Goal: Contribute content: Contribute content

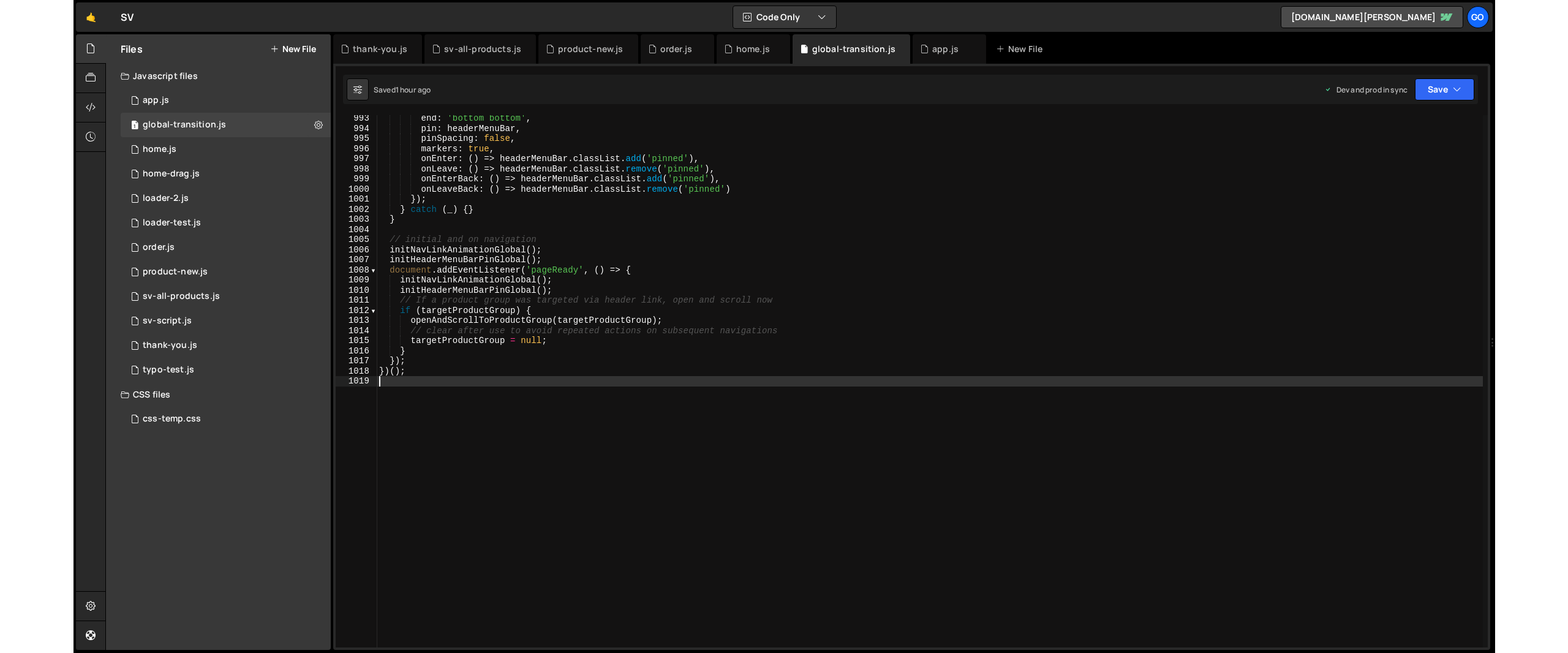
scroll to position [10032, 0]
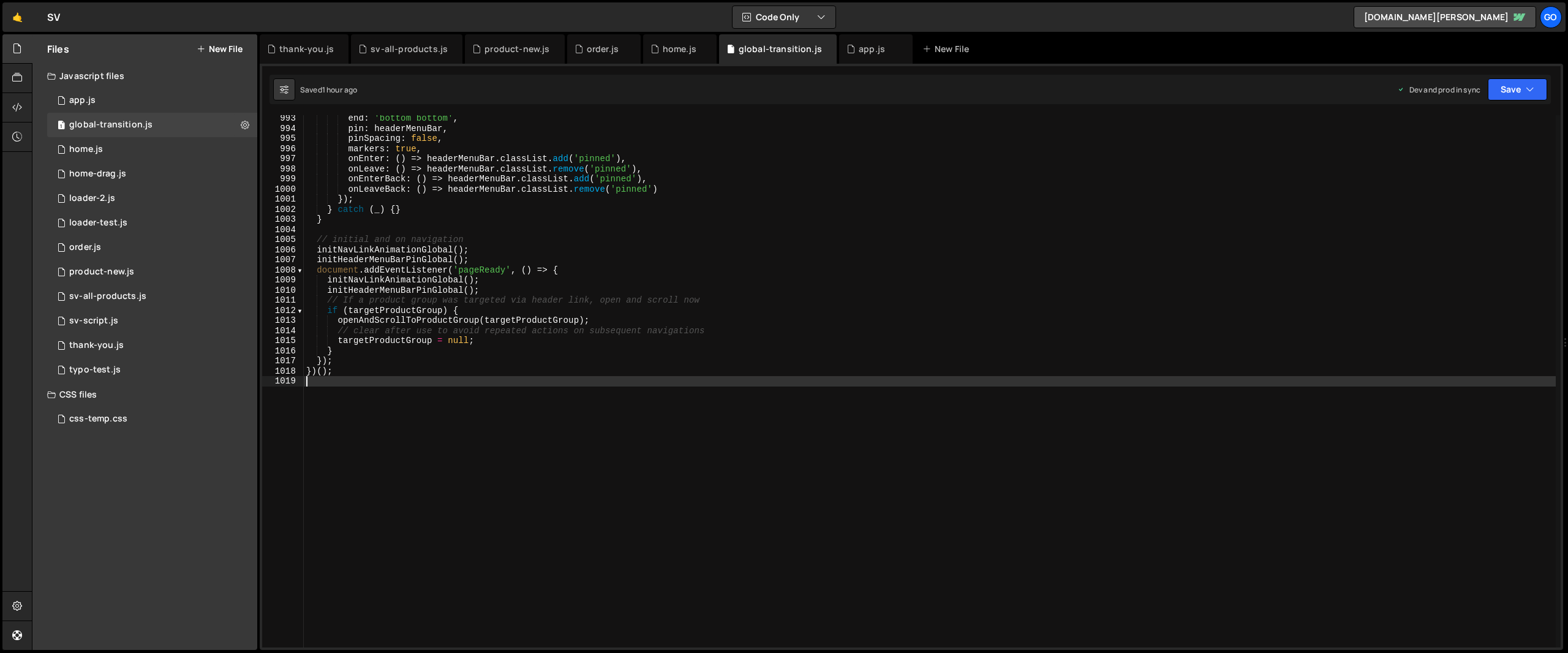
click at [230, 45] on button "New File" at bounding box center [220, 49] width 46 height 10
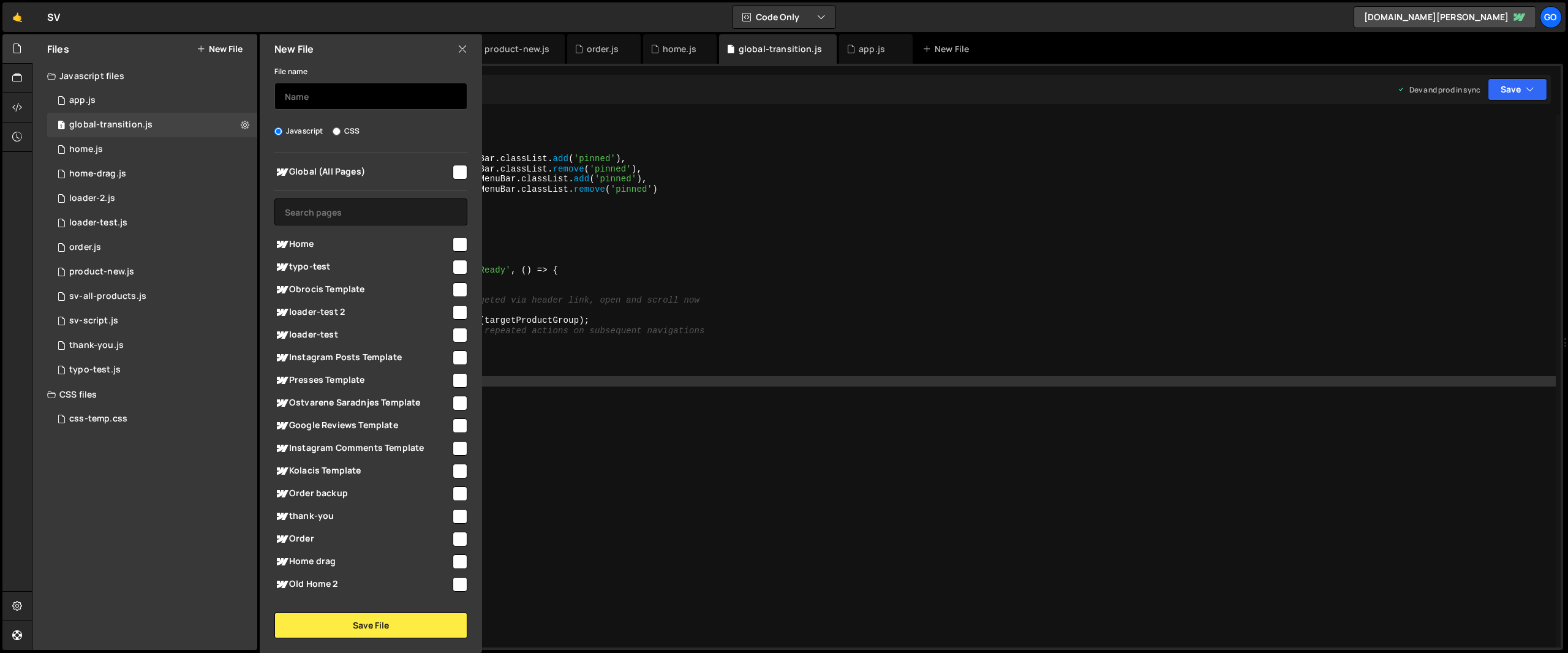
click at [318, 100] on input "text" at bounding box center [371, 97] width 193 height 27
type input "kolaci"
click at [454, 464] on input "checkbox" at bounding box center [460, 471] width 15 height 15
checkbox input "true"
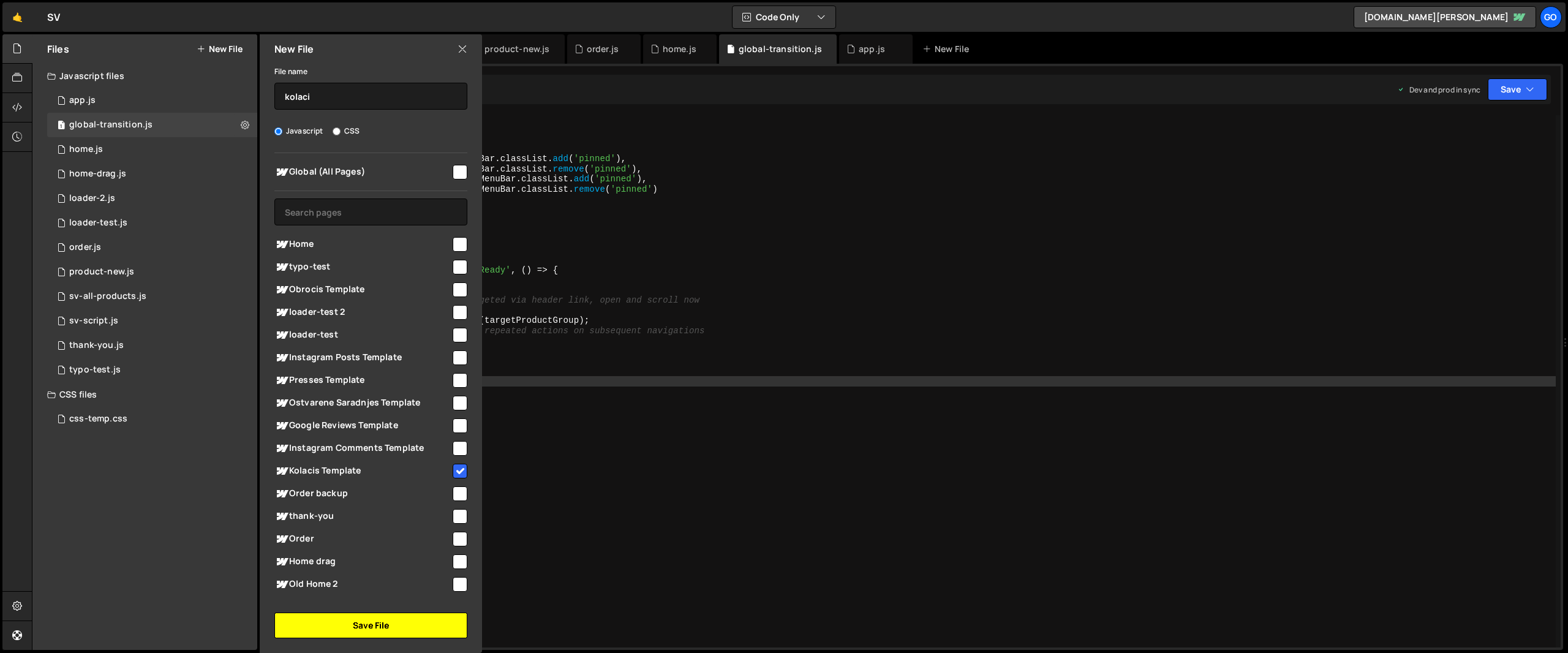
click at [455, 624] on button "Save File" at bounding box center [371, 626] width 193 height 26
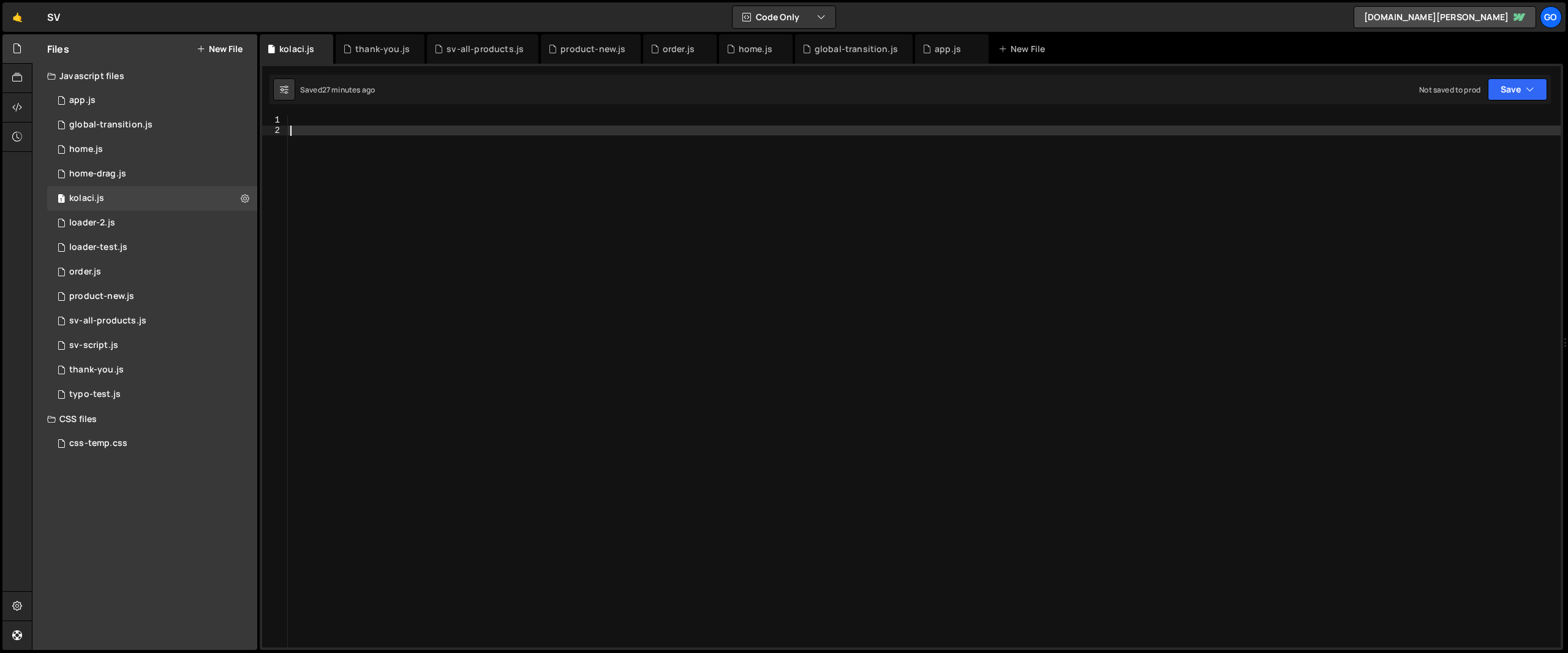
click at [480, 204] on div at bounding box center [924, 391] width 1273 height 553
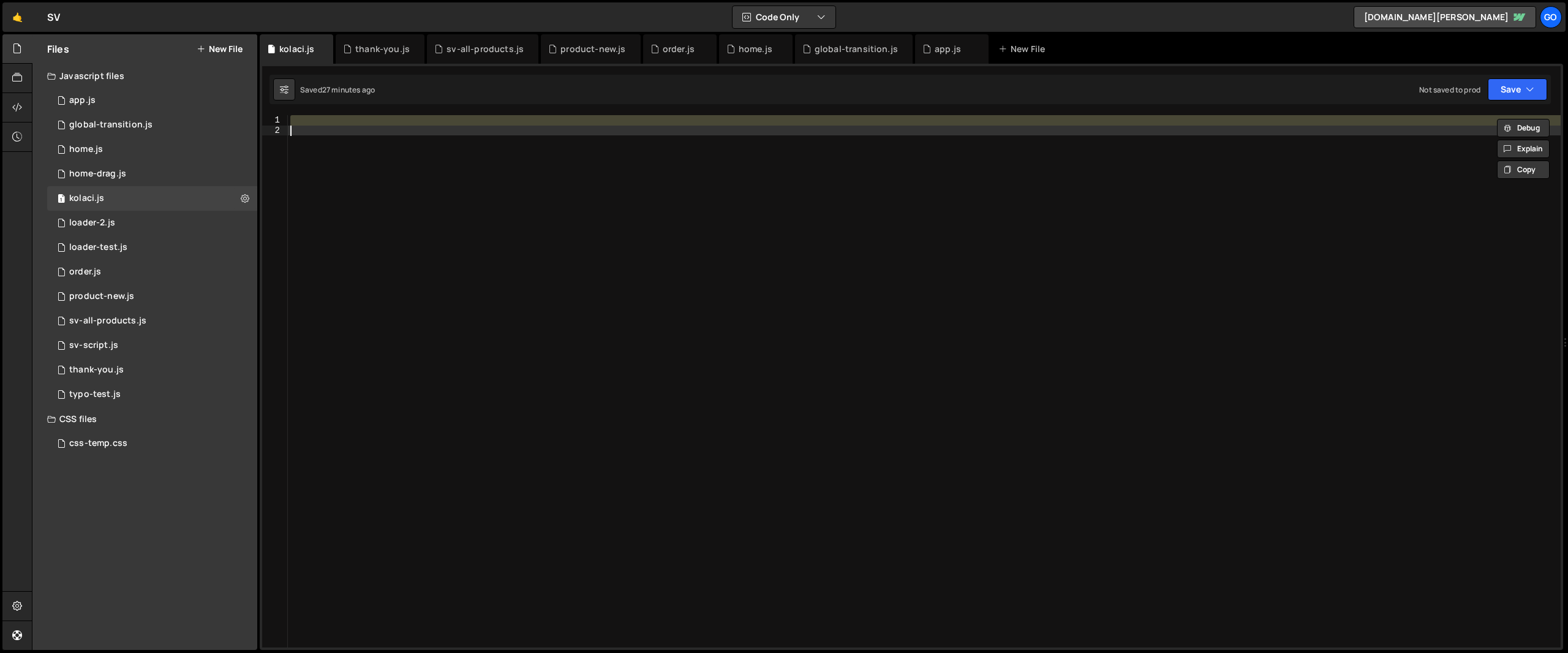
paste textarea
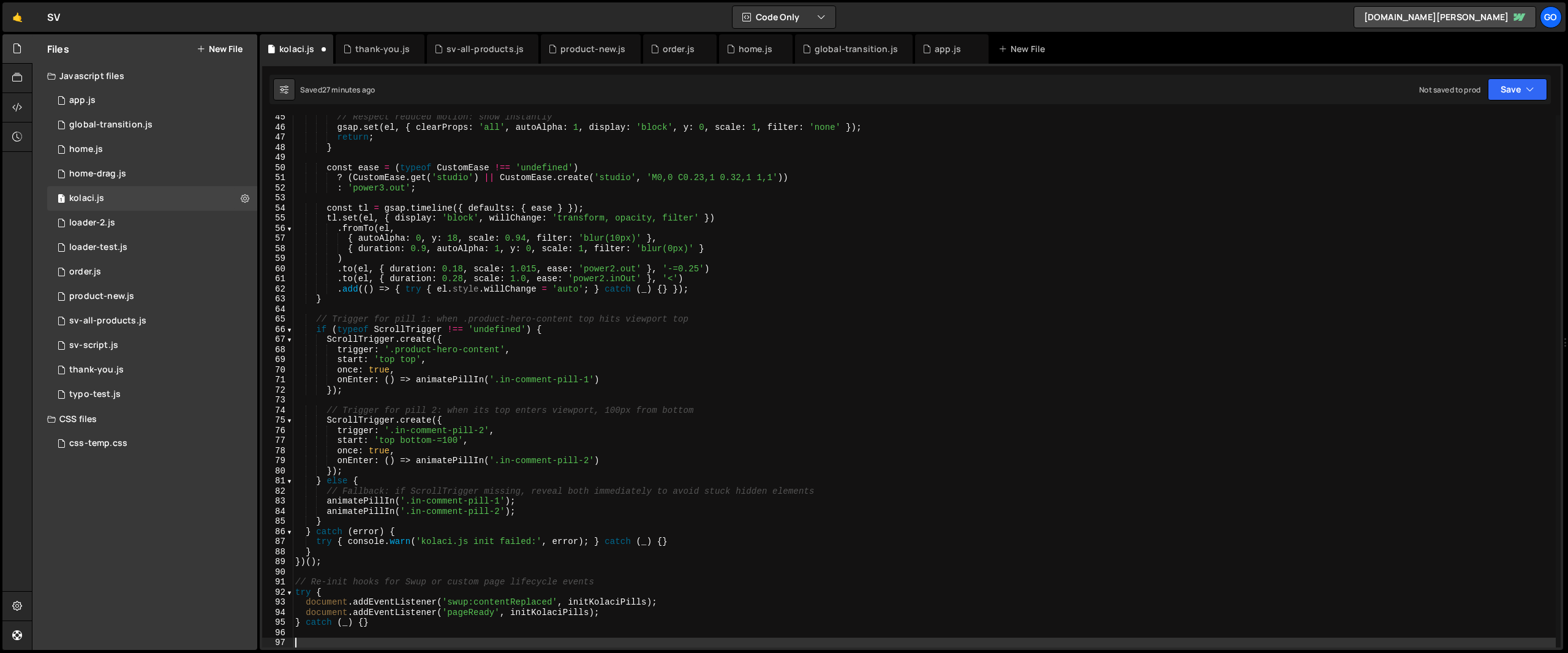
scroll to position [448, 0]
type textarea "}"
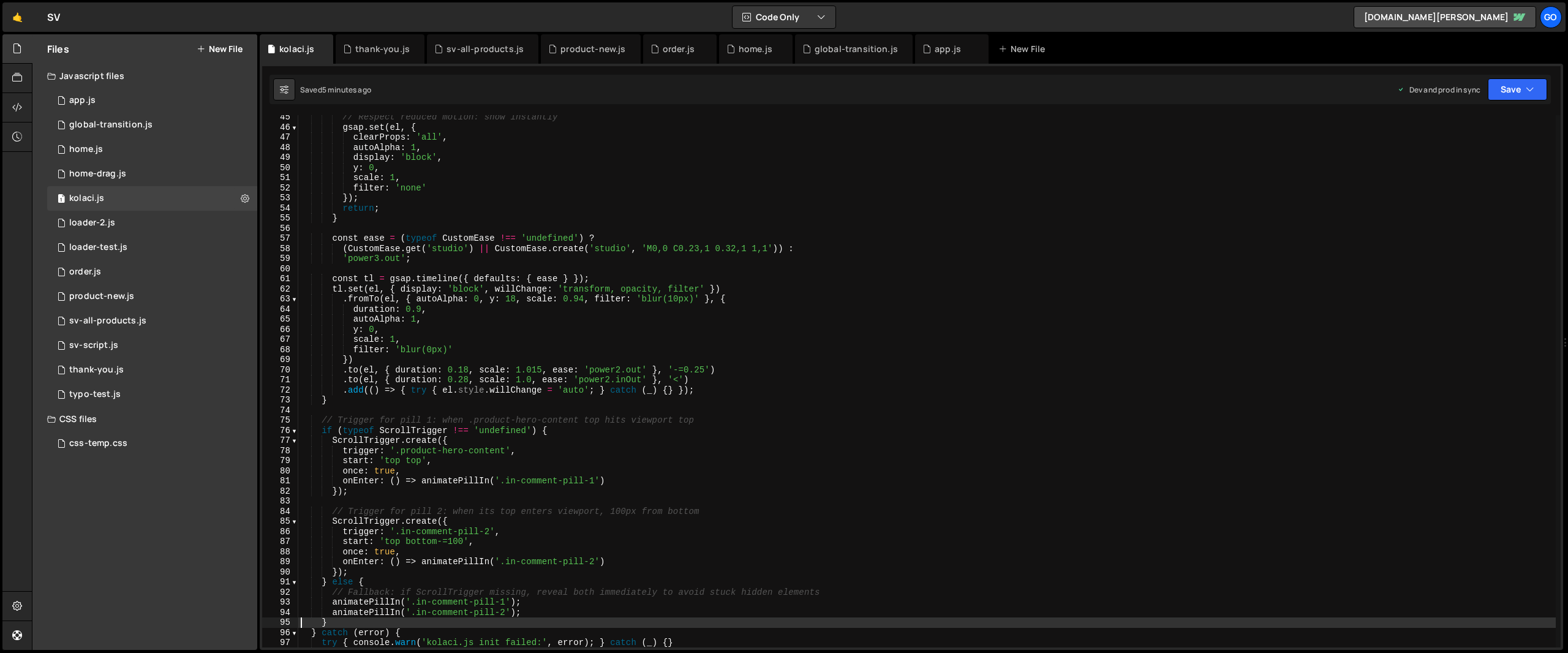
click at [555, 227] on div "// Respect reduced motion: show instantly gsap . set ( el , { clearProps : 'all…" at bounding box center [927, 388] width 1258 height 553
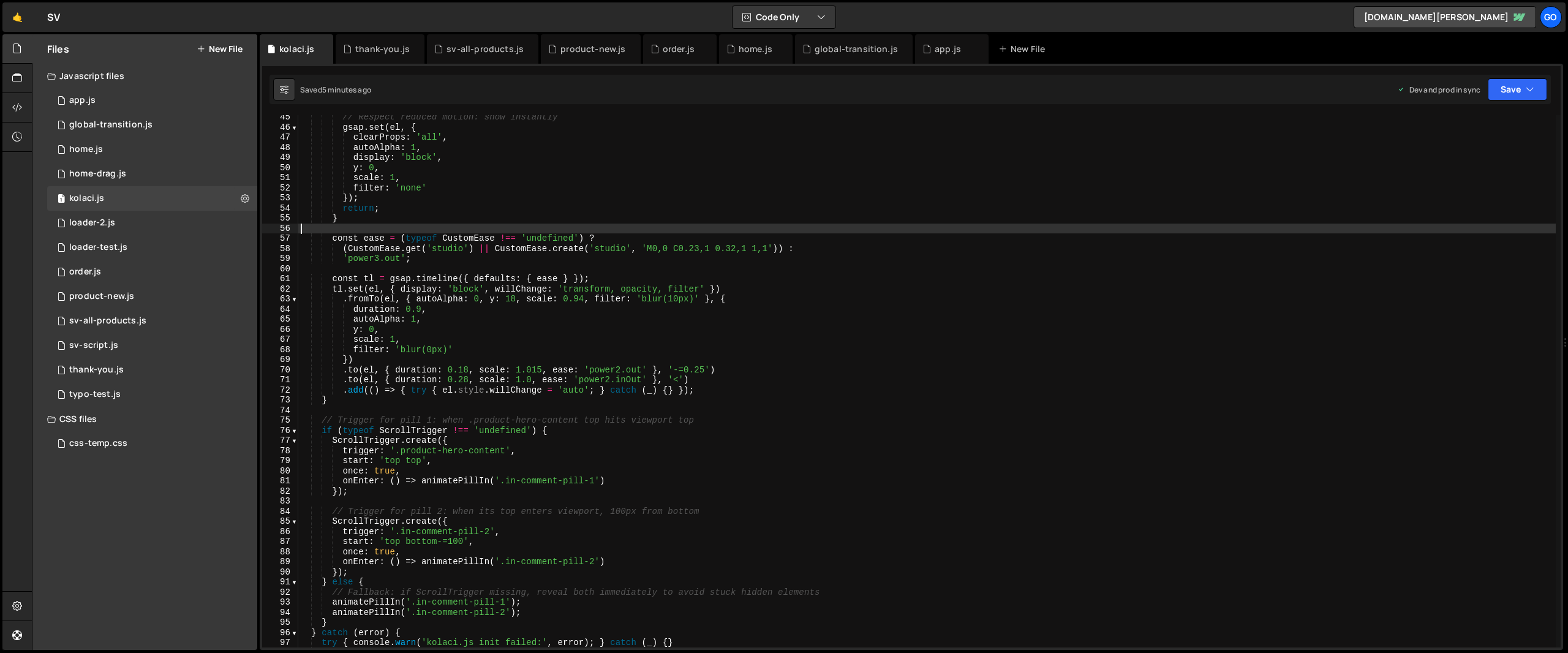
type textarea "} catch (_) {}"
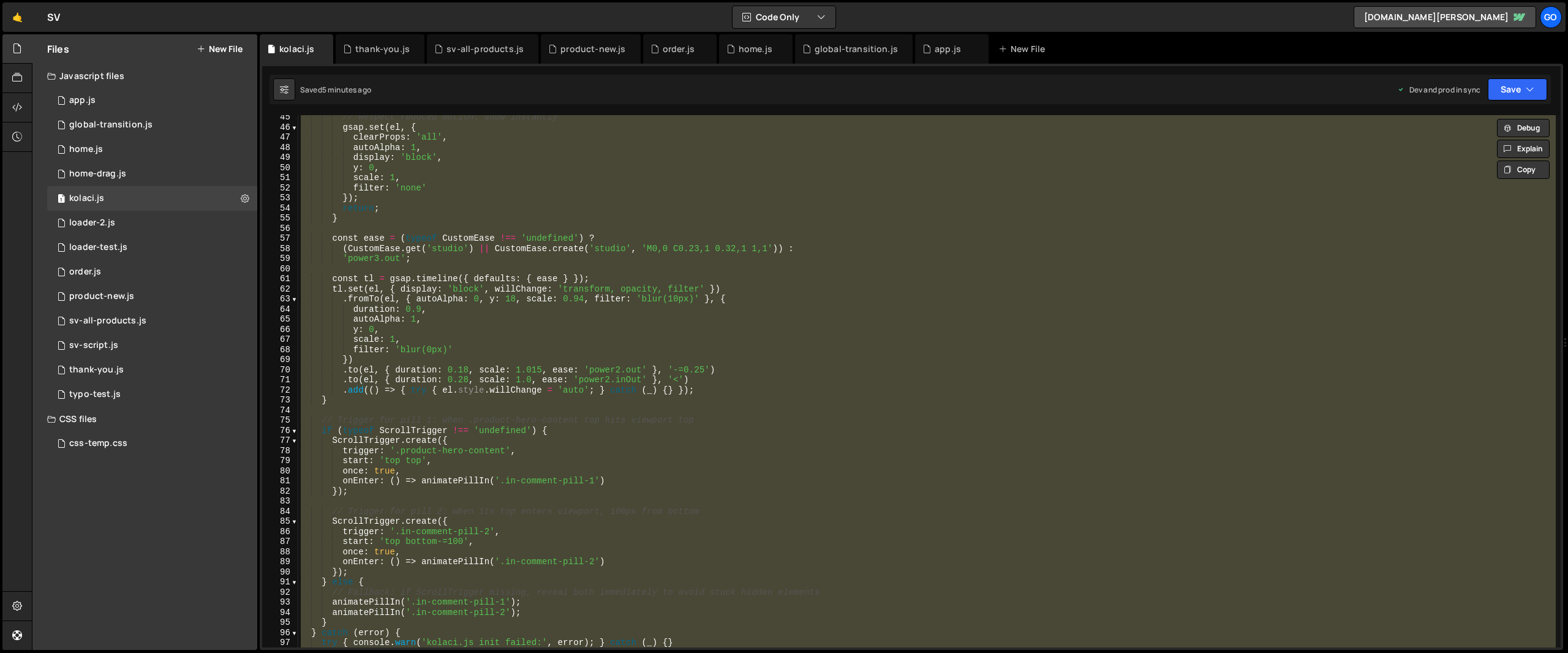
paste textarea
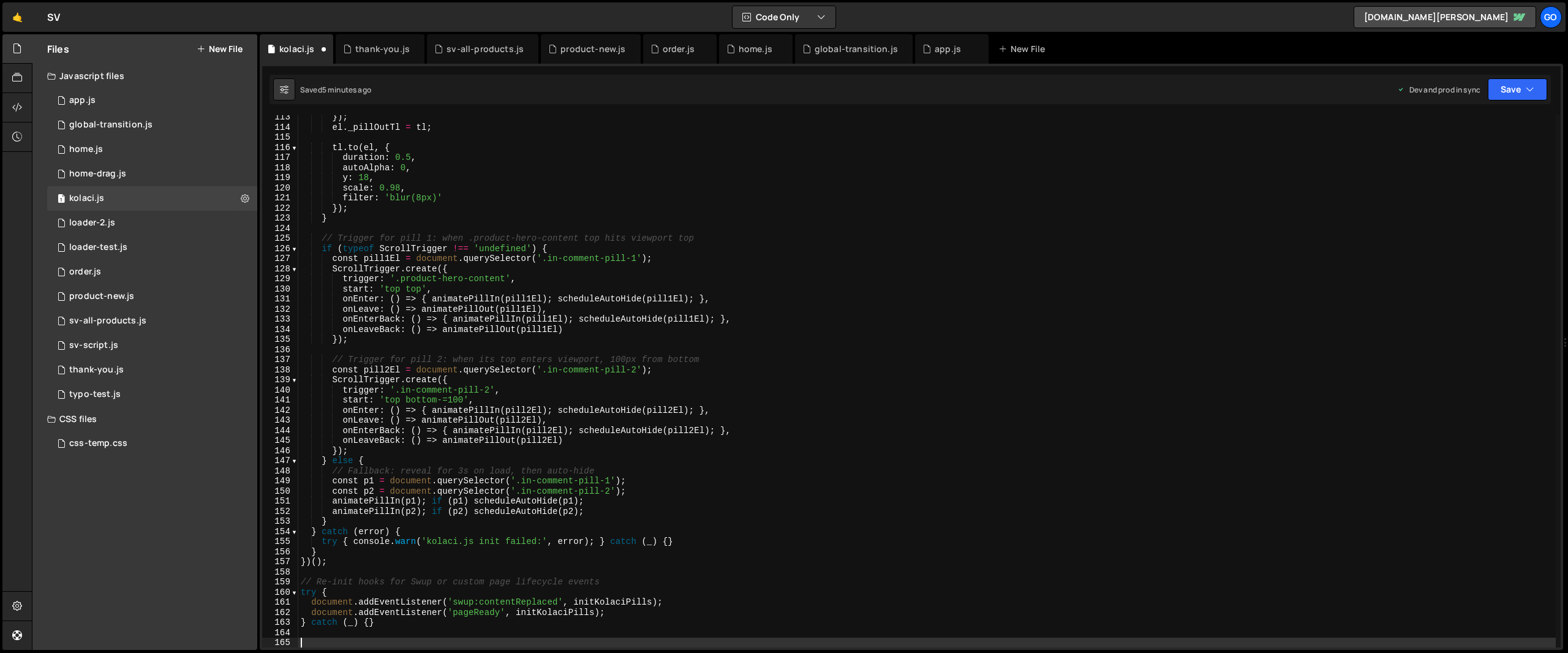
scroll to position [1136, 0]
type textarea "ScrollTrigger.create({"
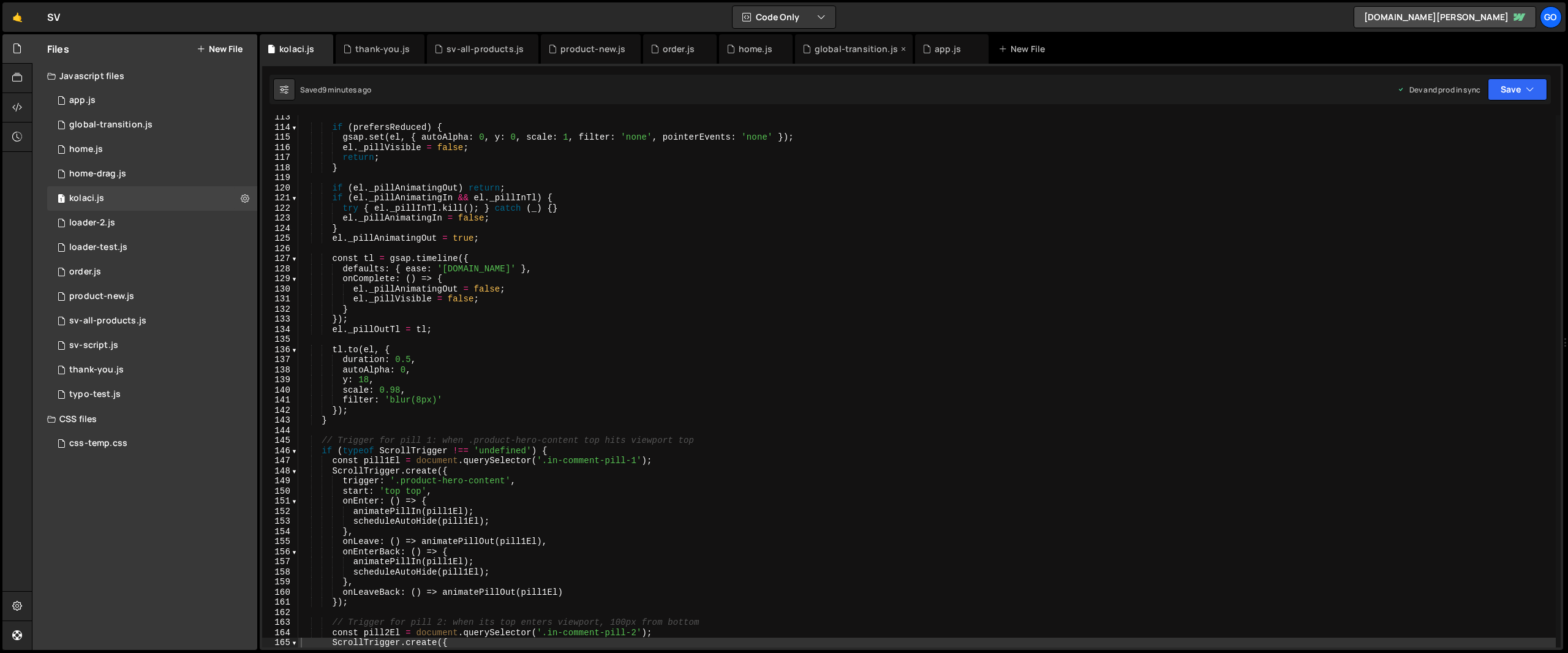
click at [824, 56] on div "global-transition.js" at bounding box center [854, 49] width 118 height 29
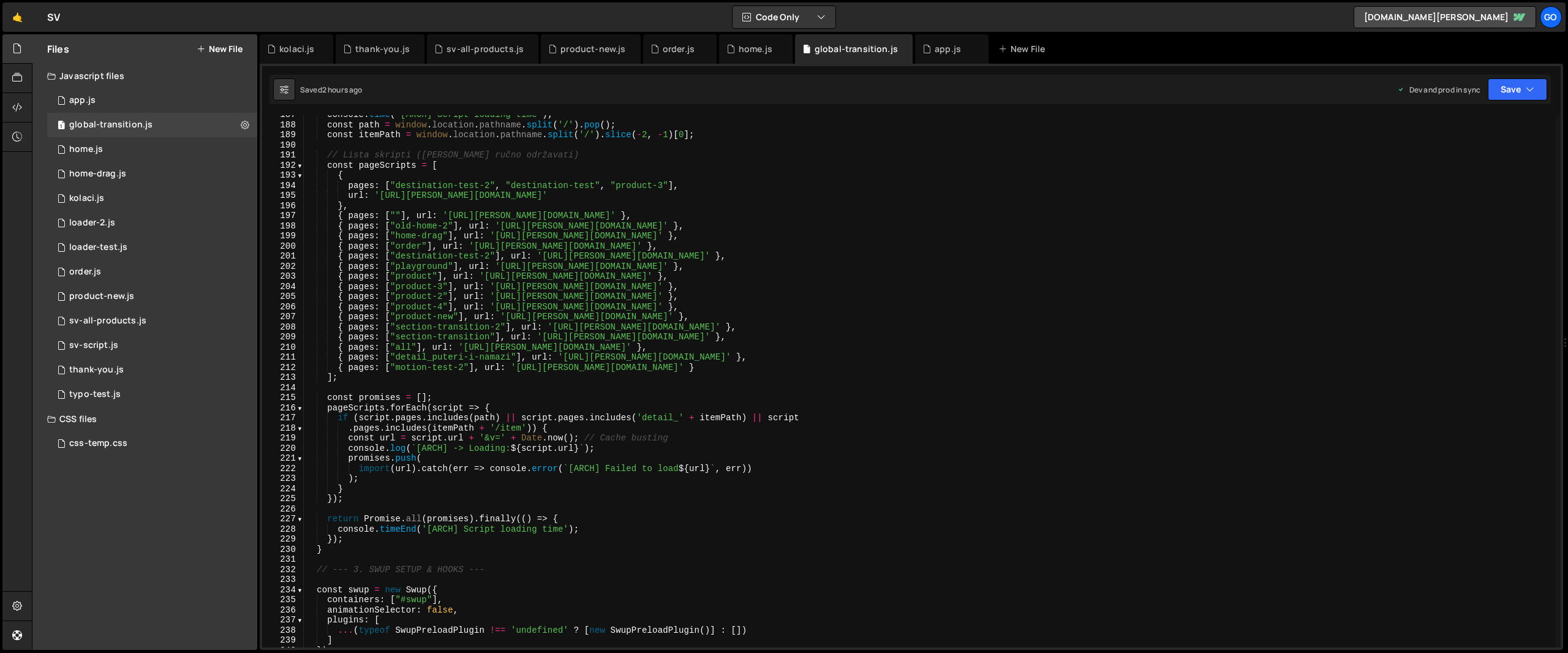
scroll to position [1913, 0]
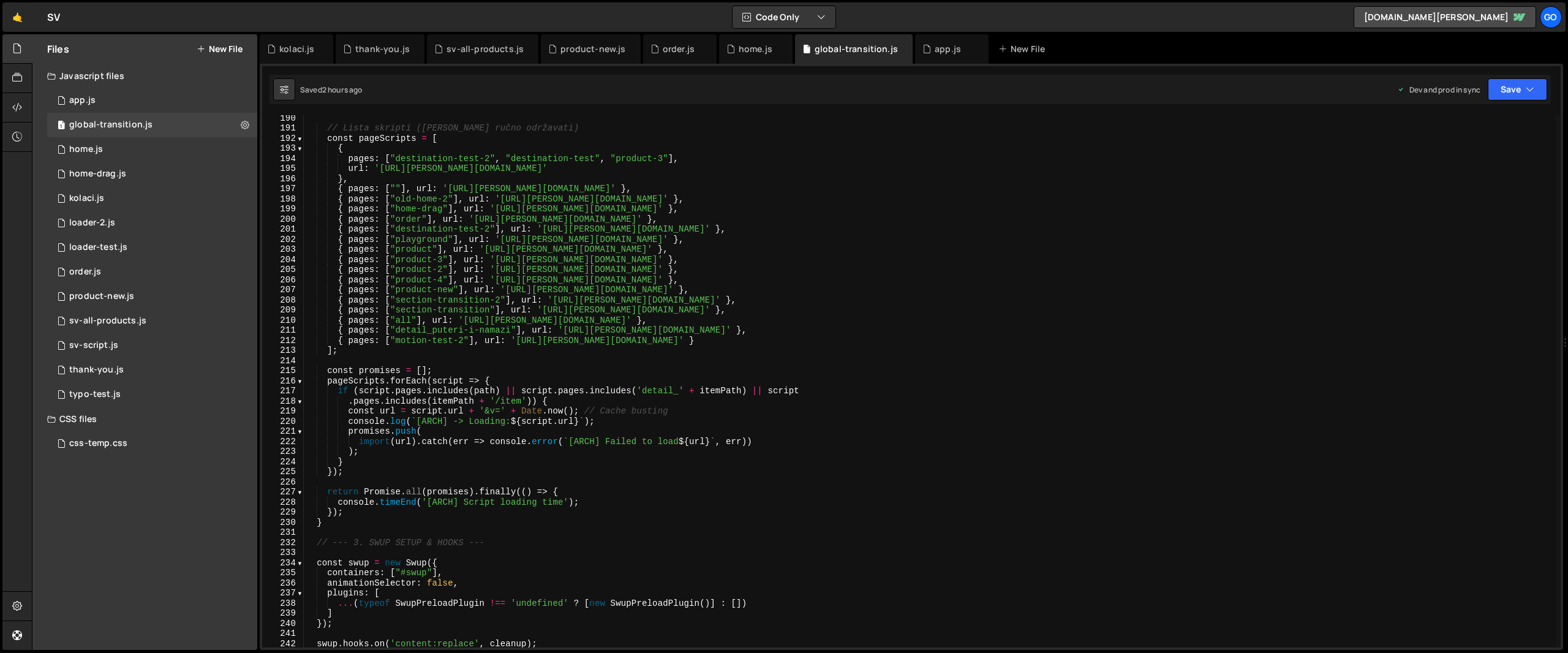
type textarea "{ pages: ["detail_puteri-i-namazi"], url: '[URL][PERSON_NAME][DOMAIN_NAME]' },"
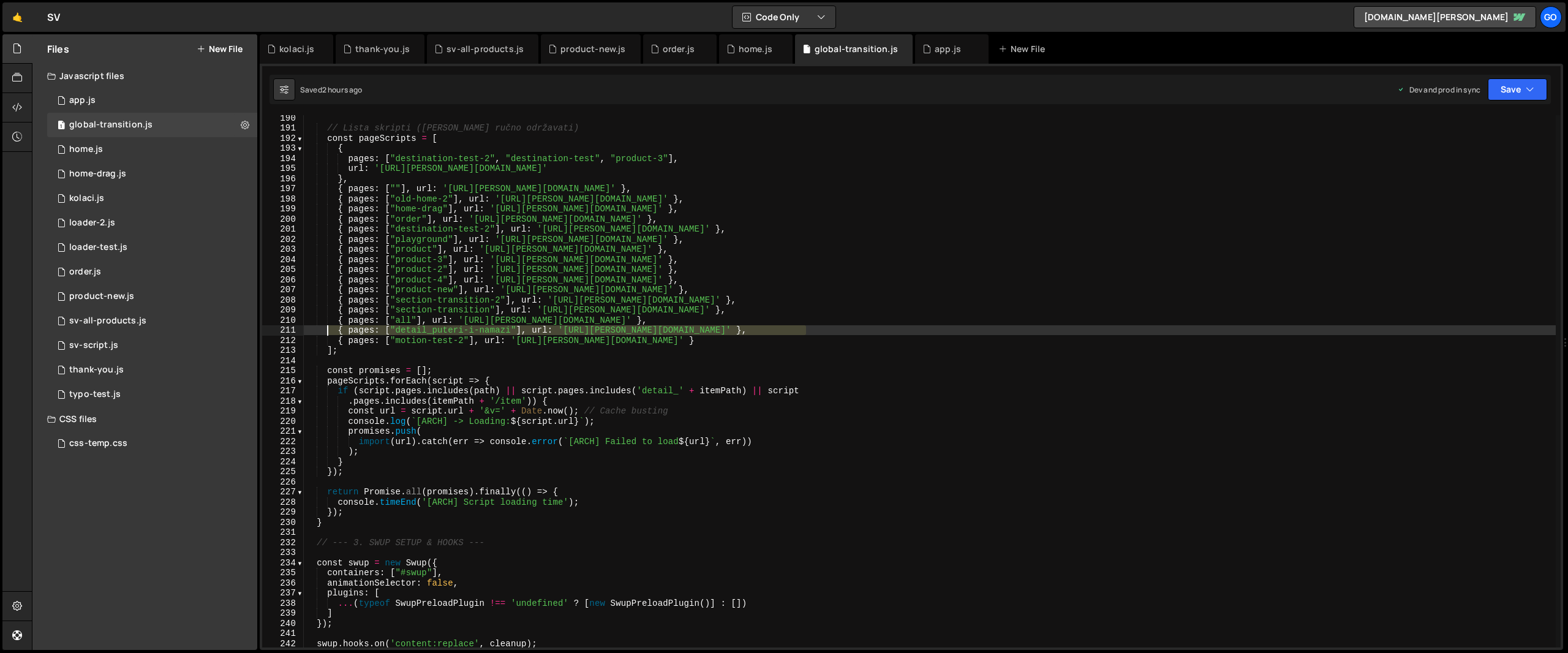
drag, startPoint x: 823, startPoint y: 329, endPoint x: 326, endPoint y: 332, distance: 497.0
click at [326, 332] on div "// Lista skripti ([PERSON_NAME] ručno održavati) const pageScripts = [ { pages …" at bounding box center [930, 389] width 1252 height 553
click at [815, 330] on div "// Lista skripti ([PERSON_NAME] ručno održavati) const pageScripts = [ { pages …" at bounding box center [930, 381] width 1252 height 533
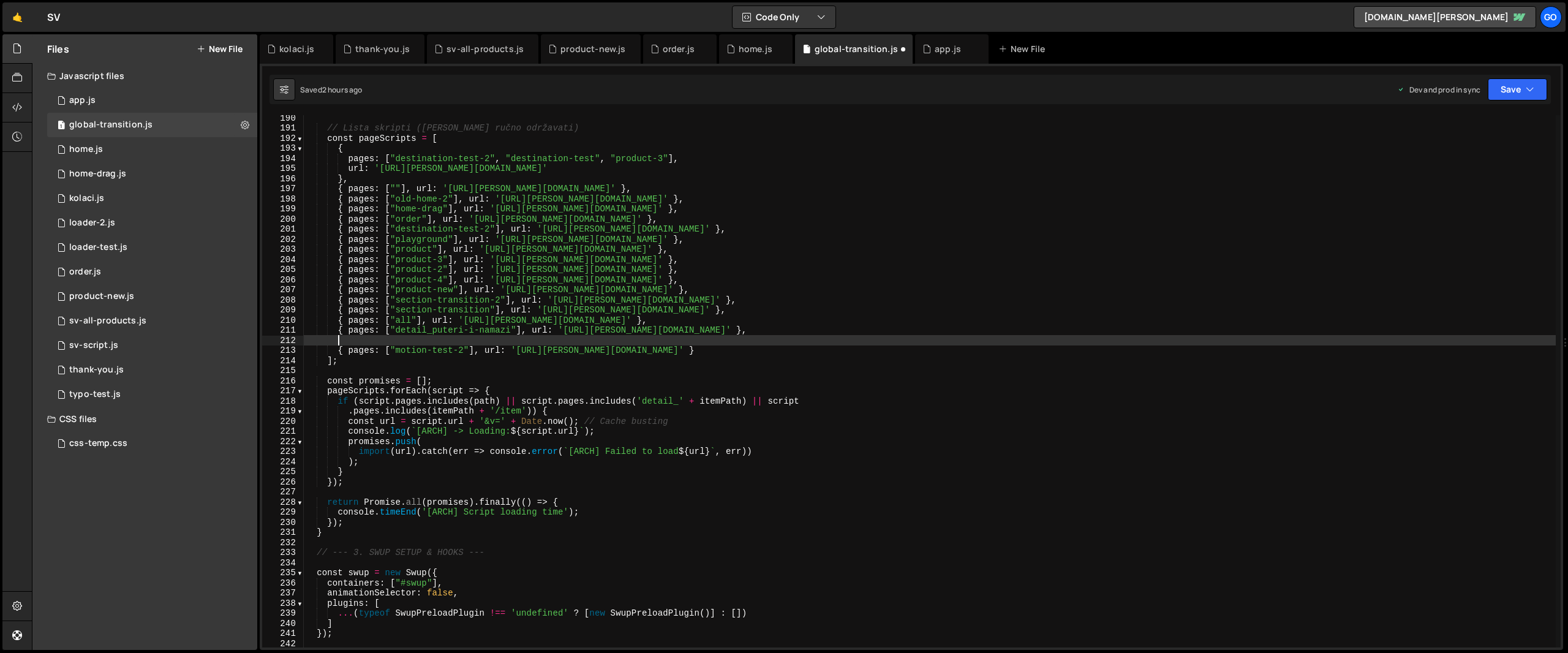
paste textarea "{ pages: ["detail_puteri-i-namazi"], url: '[URL][PERSON_NAME][DOMAIN_NAME]' },"
drag, startPoint x: 407, startPoint y: 340, endPoint x: 522, endPoint y: 338, distance: 115.0
click at [522, 338] on div "// Lista skripti ([PERSON_NAME] ručno održavati) const pageScripts = [ { pages …" at bounding box center [930, 389] width 1252 height 553
paste textarea "kolac"
drag, startPoint x: 528, startPoint y: 337, endPoint x: 747, endPoint y: 340, distance: 219.0
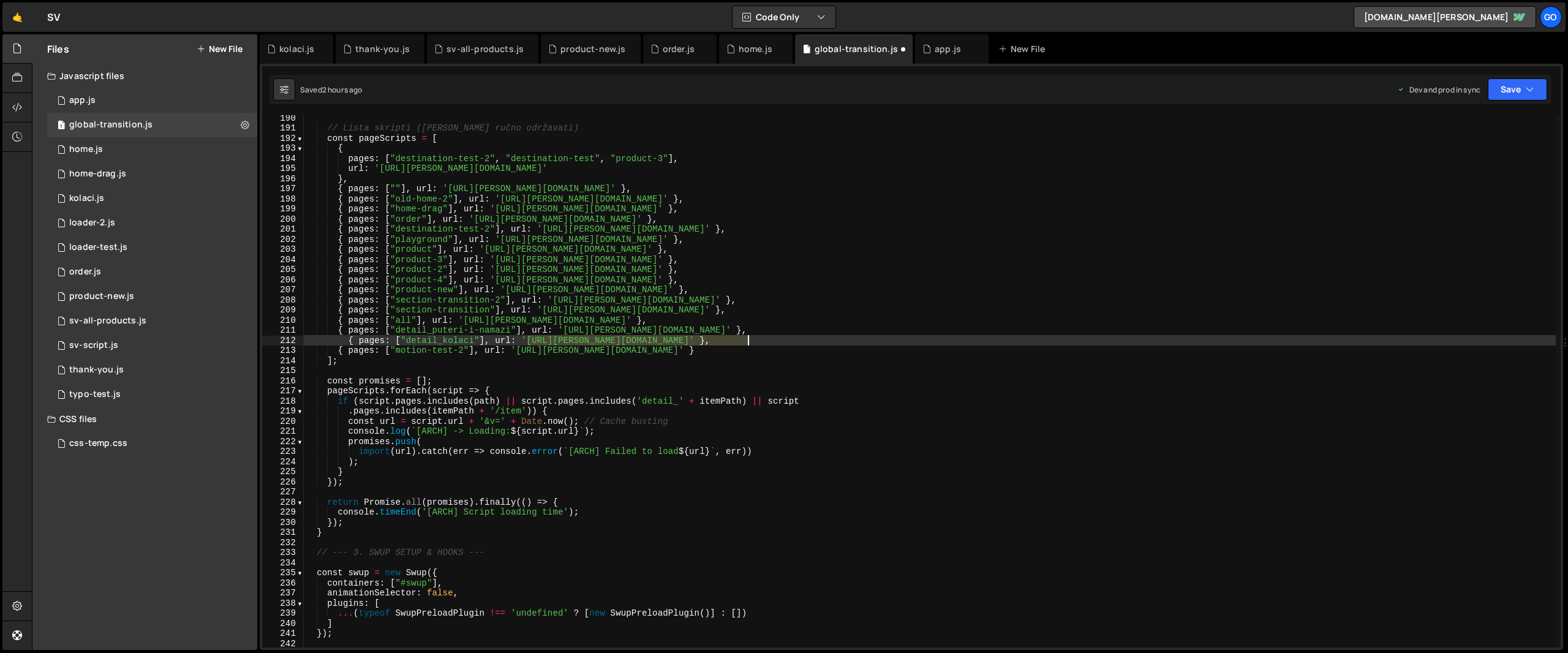
click at [747, 340] on div "// Lista skripti ([PERSON_NAME] ručno održavati) const pageScripts = [ { pages …" at bounding box center [930, 389] width 1252 height 553
paste textarea "45841.js?v=718188"
type textarea "{ pages: ["detail_kolaci"], url: '[URL][PERSON_NAME][DOMAIN_NAME]' },"
click at [287, 48] on div "kolaci.js" at bounding box center [297, 49] width 35 height 12
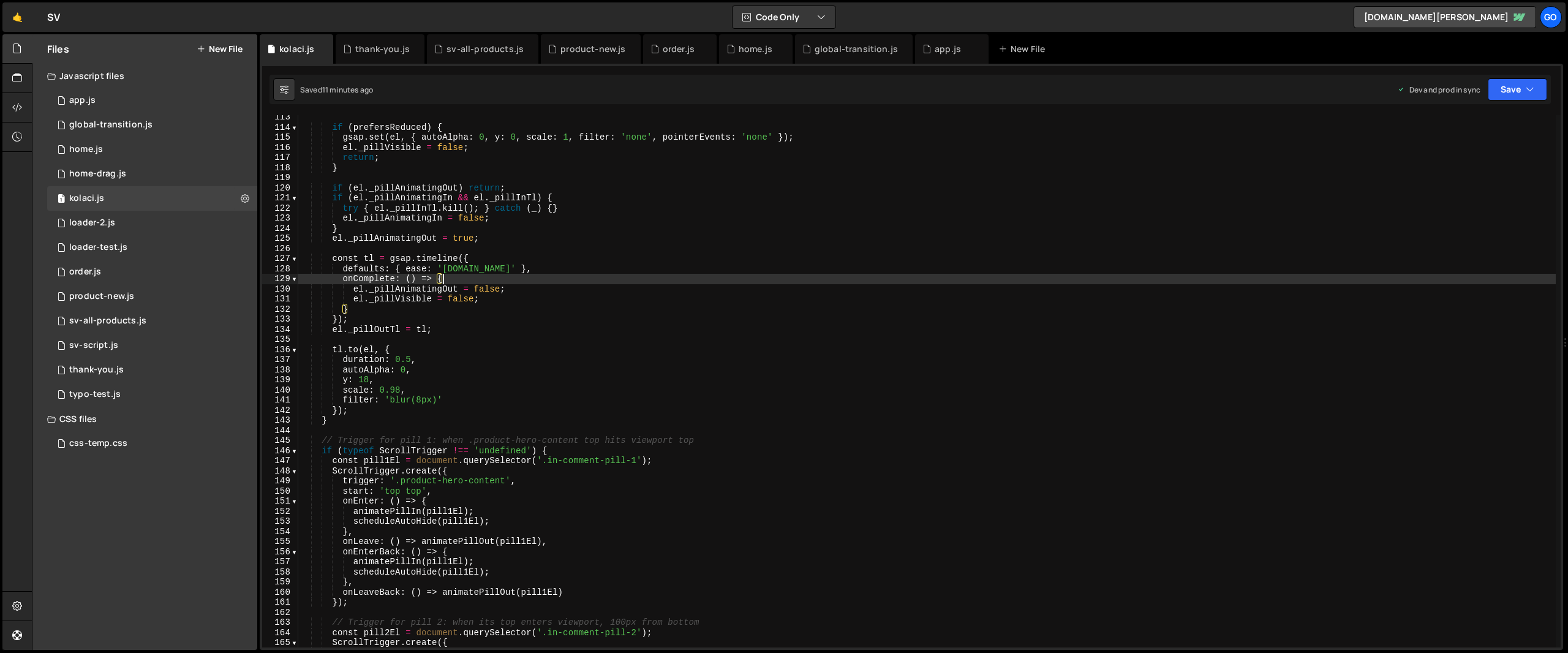
click at [584, 277] on div "if ( prefersReduced ) { gsap . set ( el , { autoAlpha : 0 , y : 0 , scale : 1 ,…" at bounding box center [927, 388] width 1258 height 553
type textarea "} catch (_) {}"
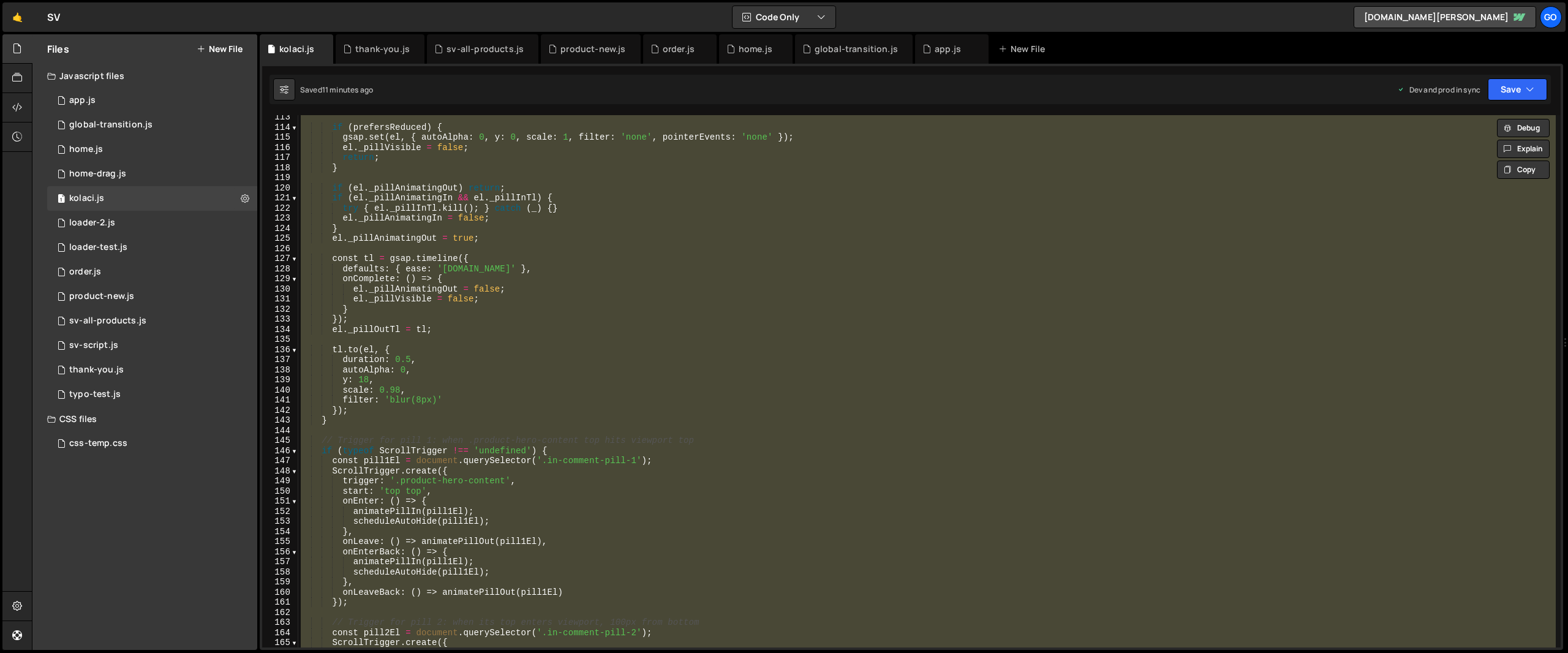
paste textarea
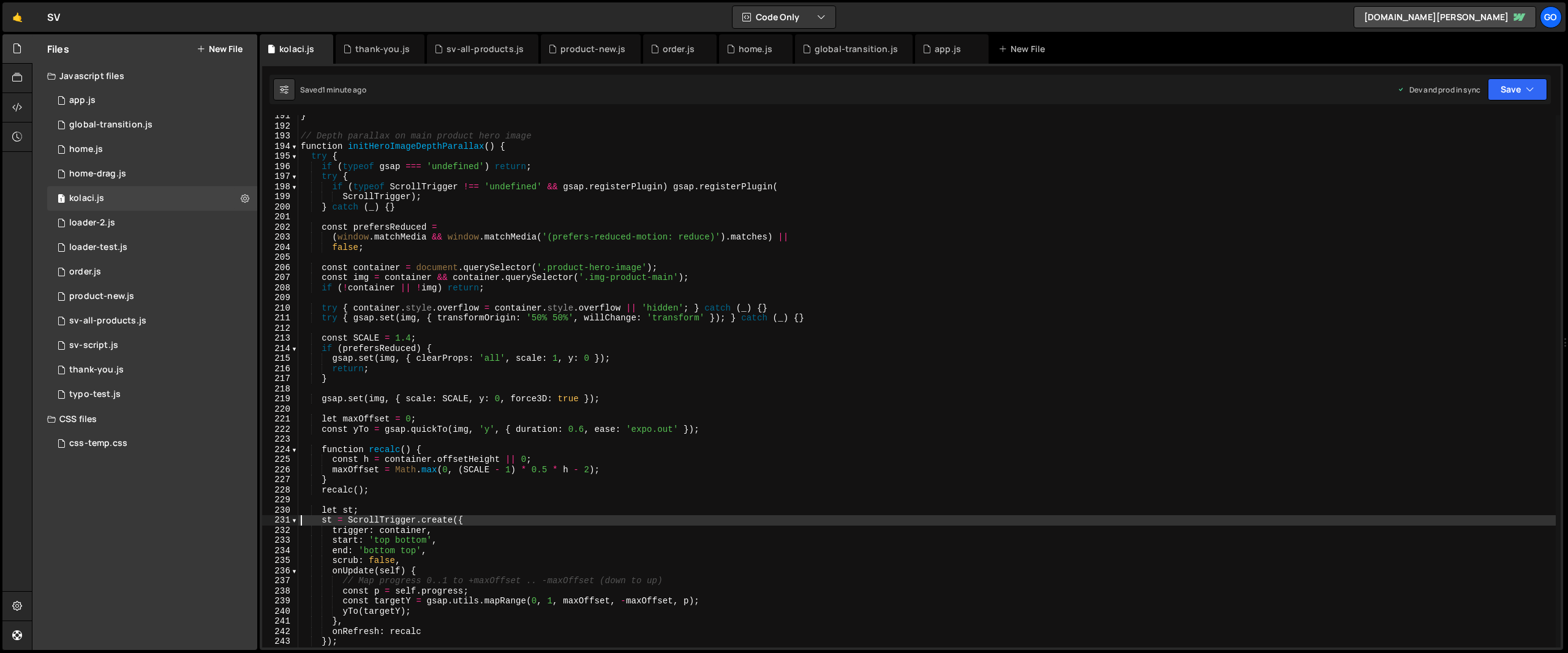
scroll to position [1925, 0]
click at [408, 336] on div "} // Depth parallax on main product hero image function initHeroImageDepthParal…" at bounding box center [927, 387] width 1258 height 553
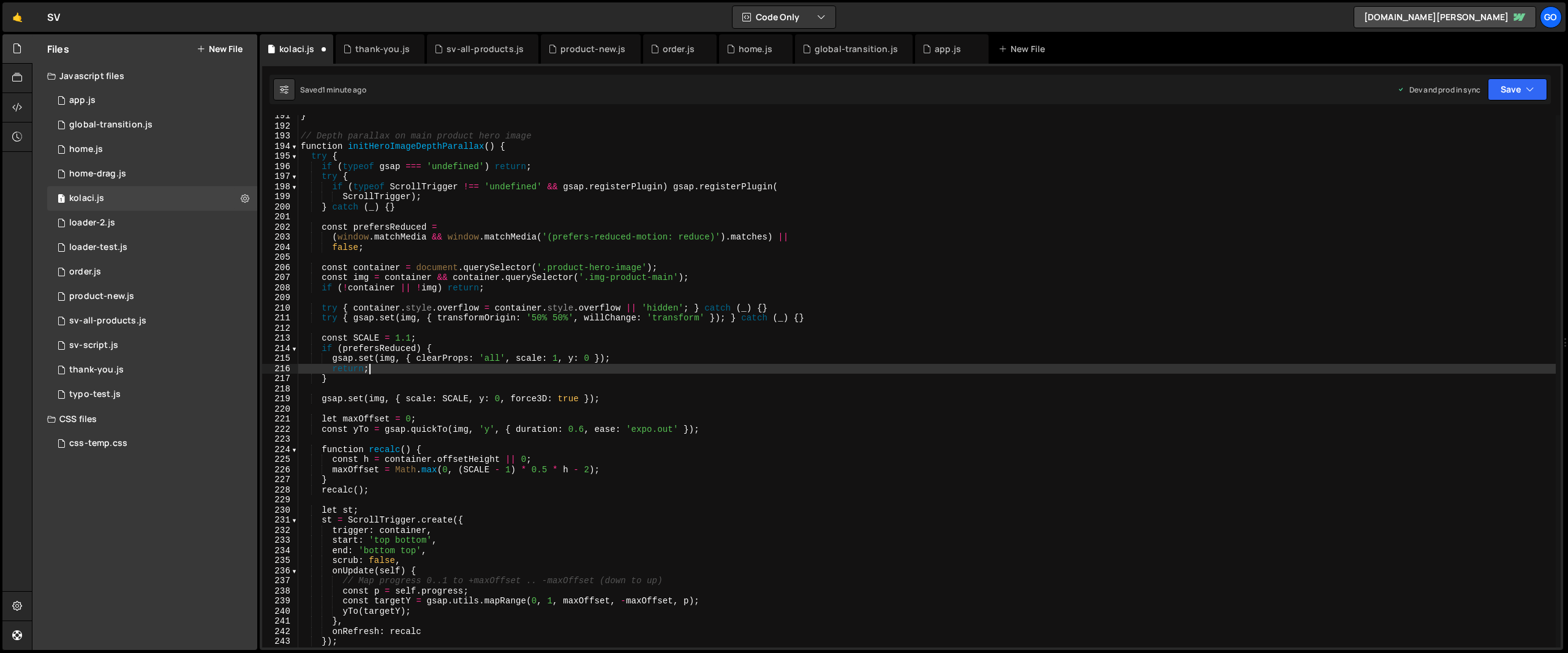
click at [608, 366] on div "} // Depth parallax on main product hero image function initHeroImageDepthParal…" at bounding box center [927, 387] width 1258 height 553
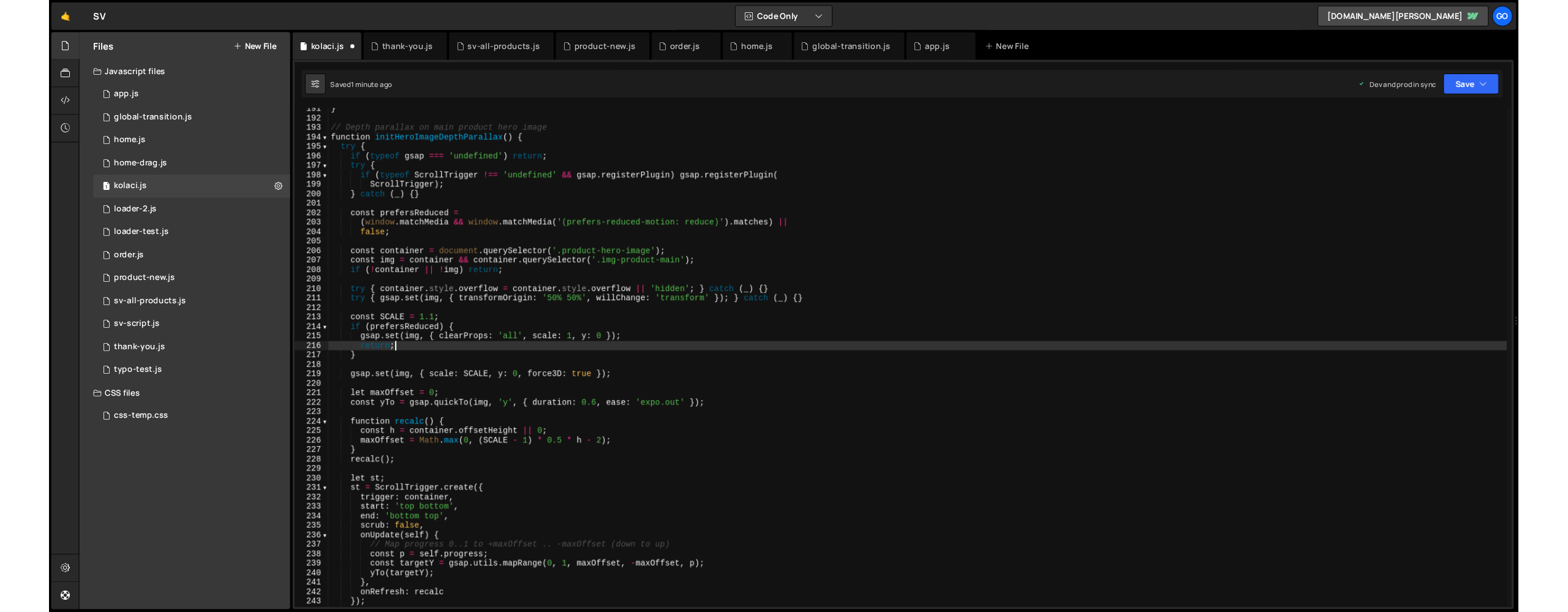
scroll to position [0, 4]
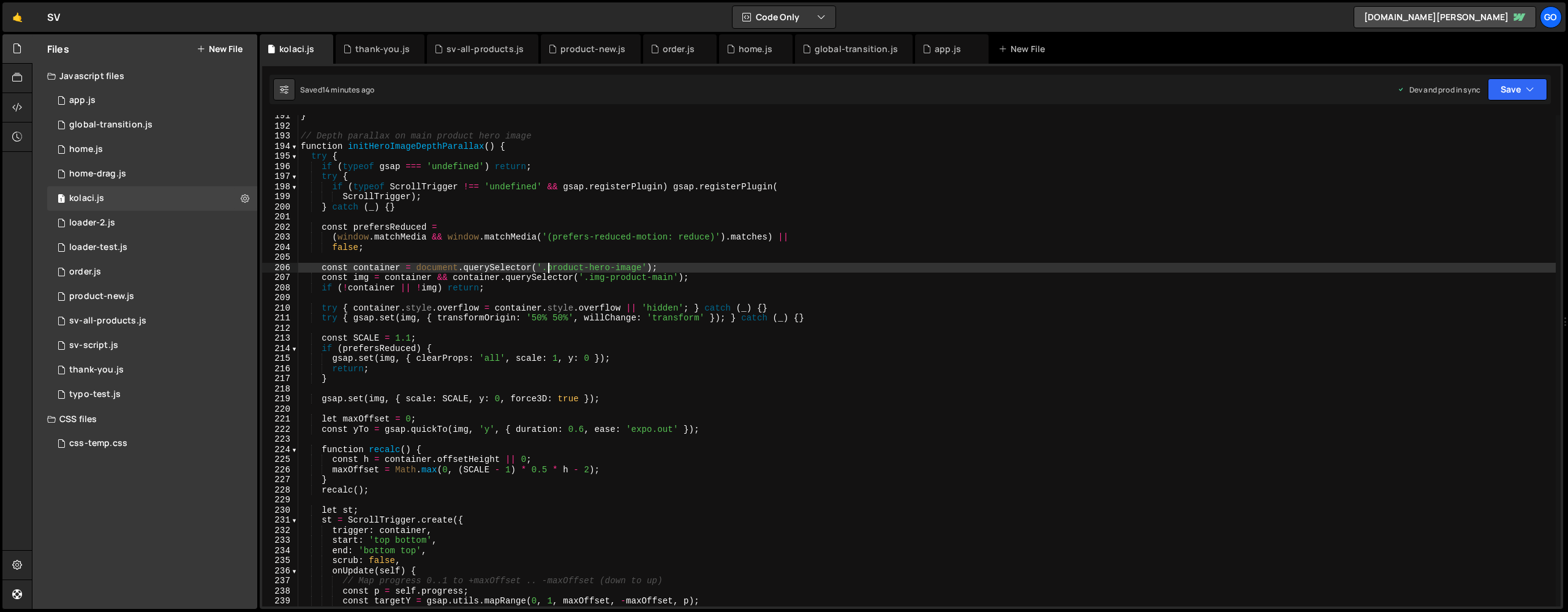
click at [548, 272] on div "} // Depth parallax on main product hero image function initHeroImageDepthParal…" at bounding box center [927, 366] width 1258 height 511
type textarea "} catch (_) {}"
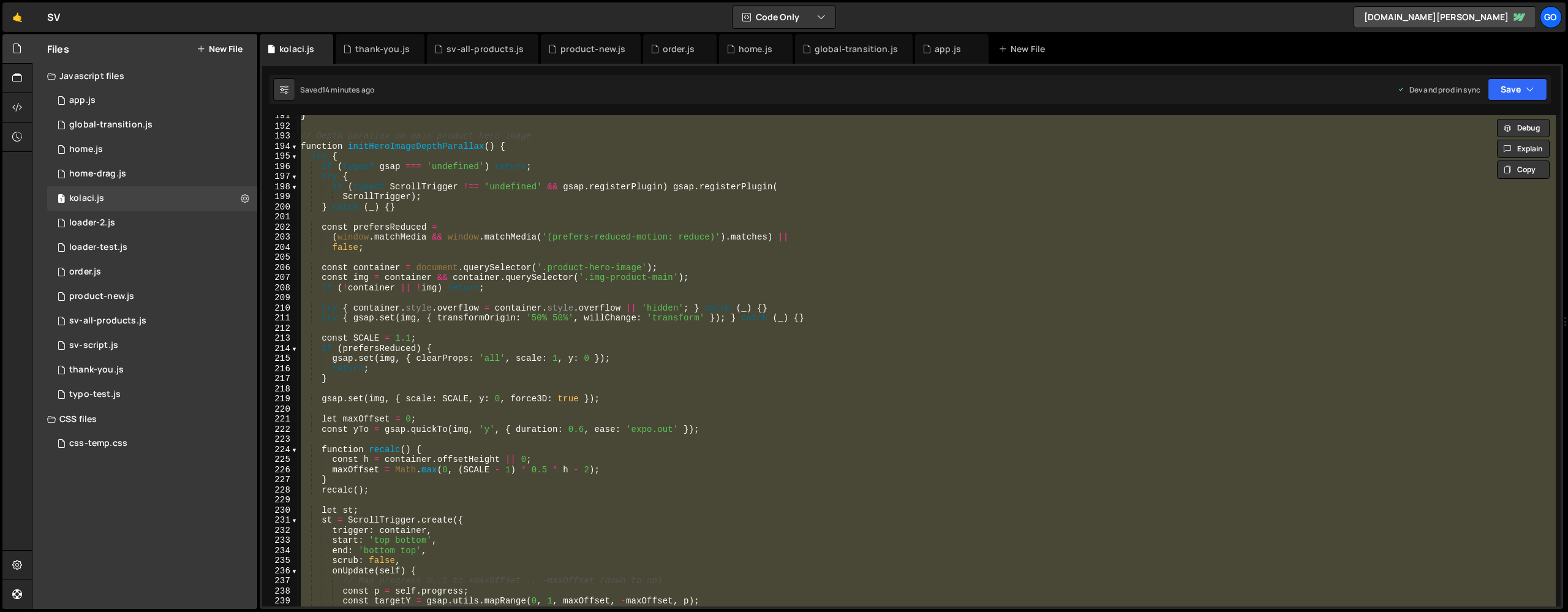
paste textarea
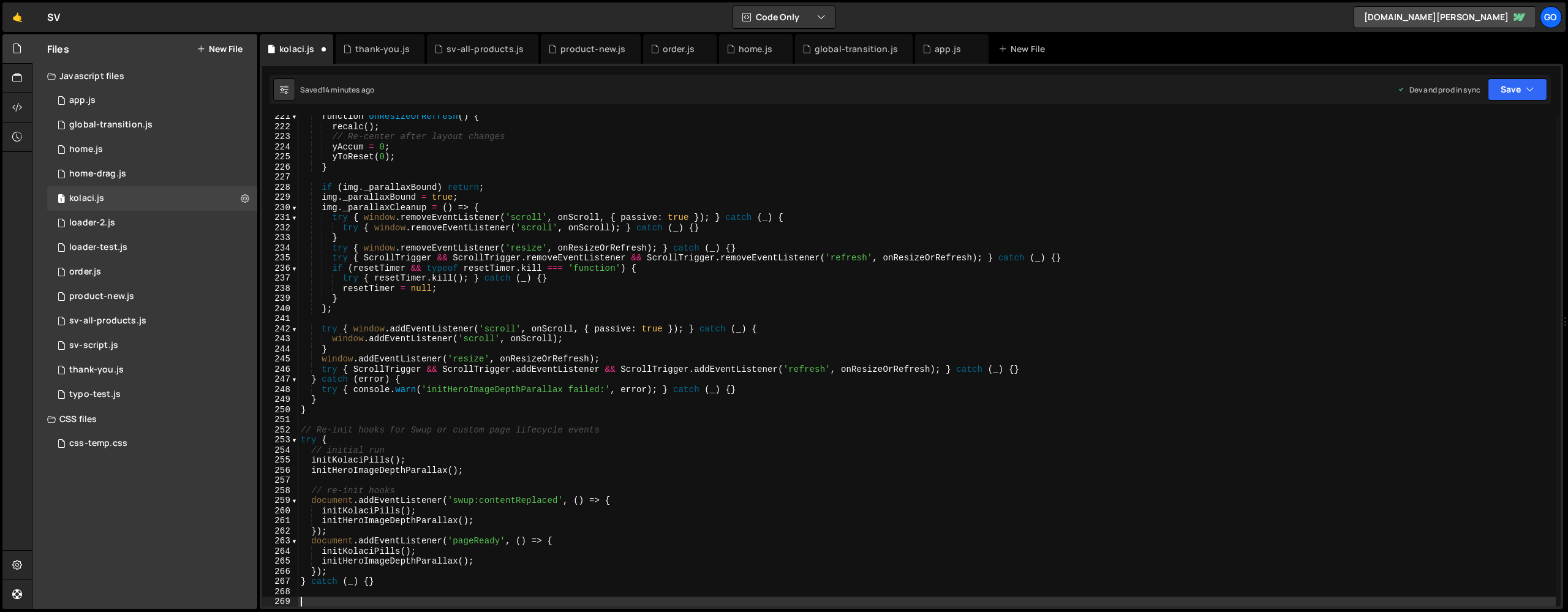
scroll to position [2227, 0]
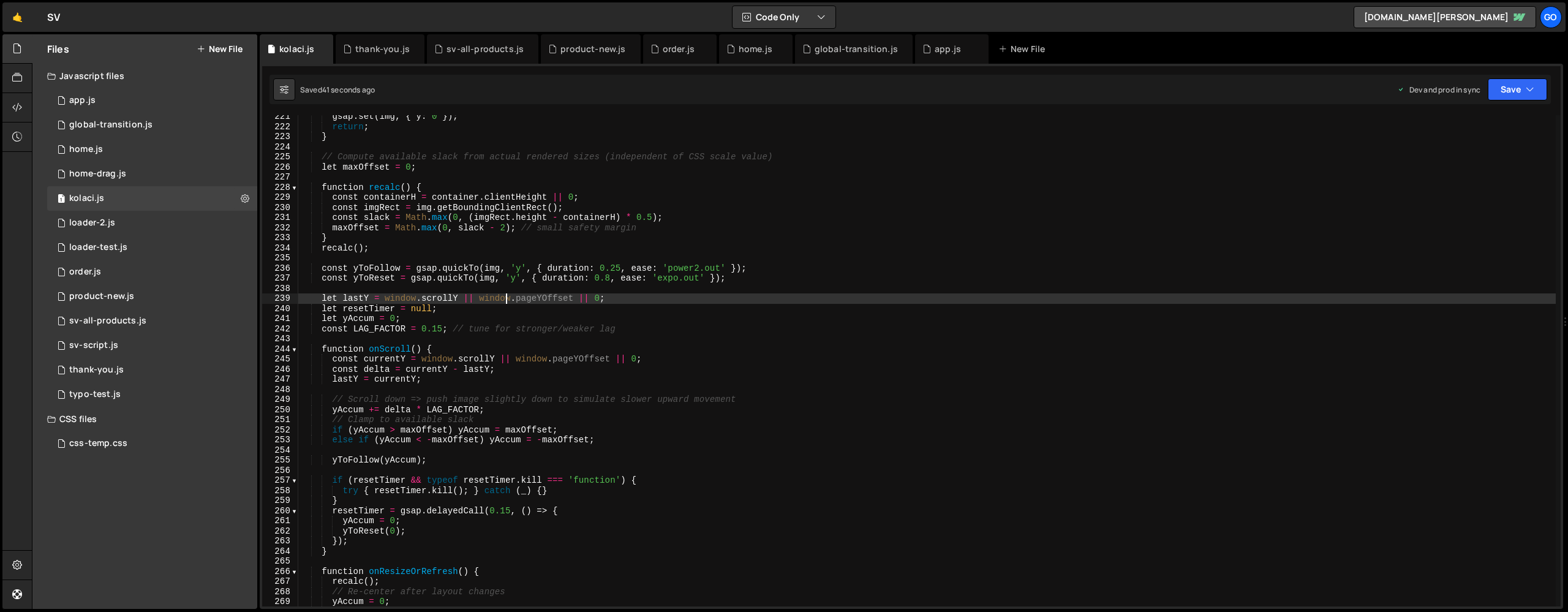
click at [507, 293] on div "gsap . set ( img , { y : 0 }) ; return ; } // Compute available slack from actu…" at bounding box center [927, 367] width 1258 height 511
type textarea "let lastY = window.scrollY || window.pageYOffset || 0;"
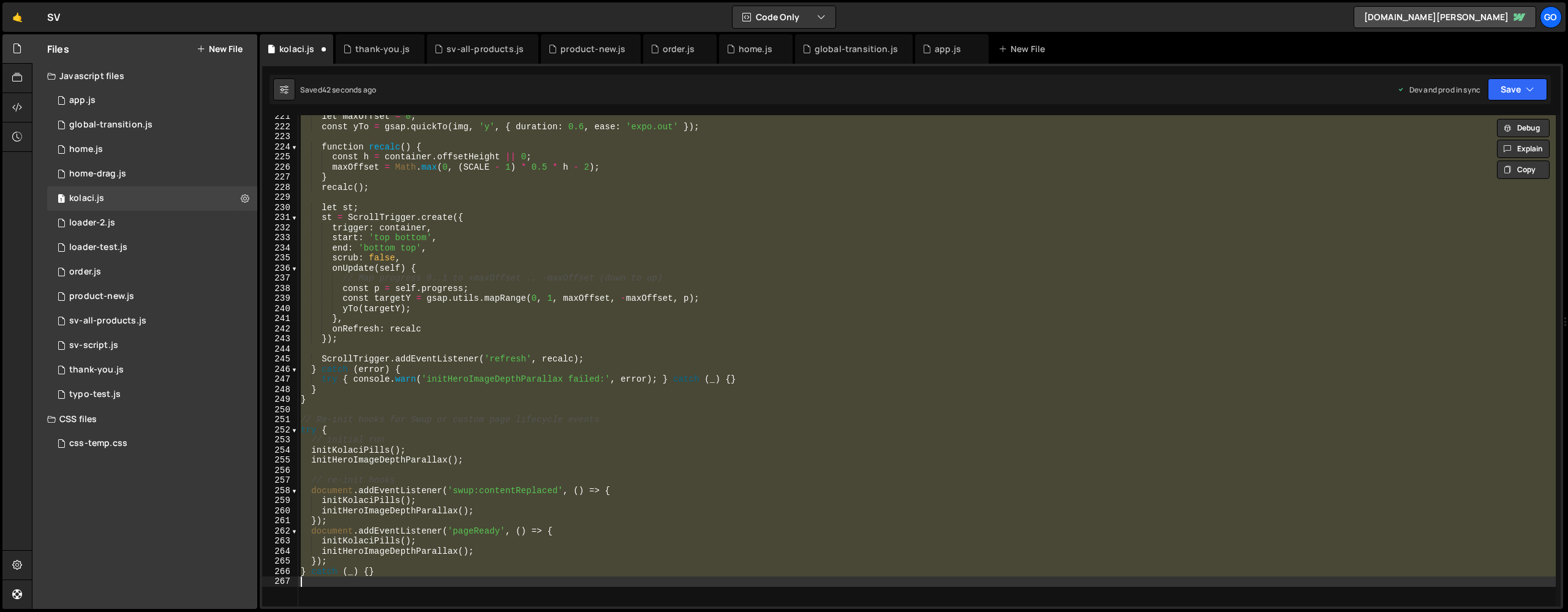
click at [507, 293] on div "let maxOffset = 0 ; const yTo = gsap . quickTo ( img , 'y' , { duration : 0.6 ,…" at bounding box center [927, 360] width 1258 height 491
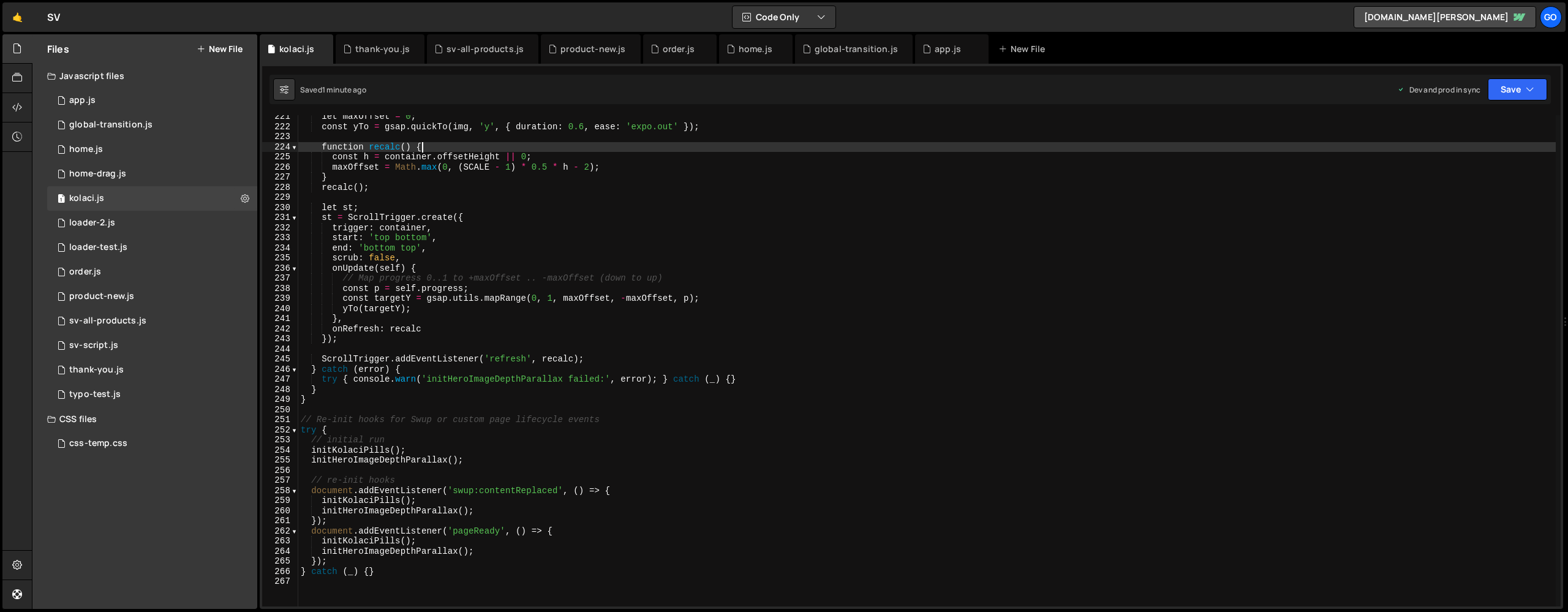
click at [450, 148] on div "let maxOffset = 0 ; const yTo = gsap . quickTo ( img , 'y' , { duration : 0.6 ,…" at bounding box center [927, 367] width 1258 height 511
type textarea "} catch (_) {}"
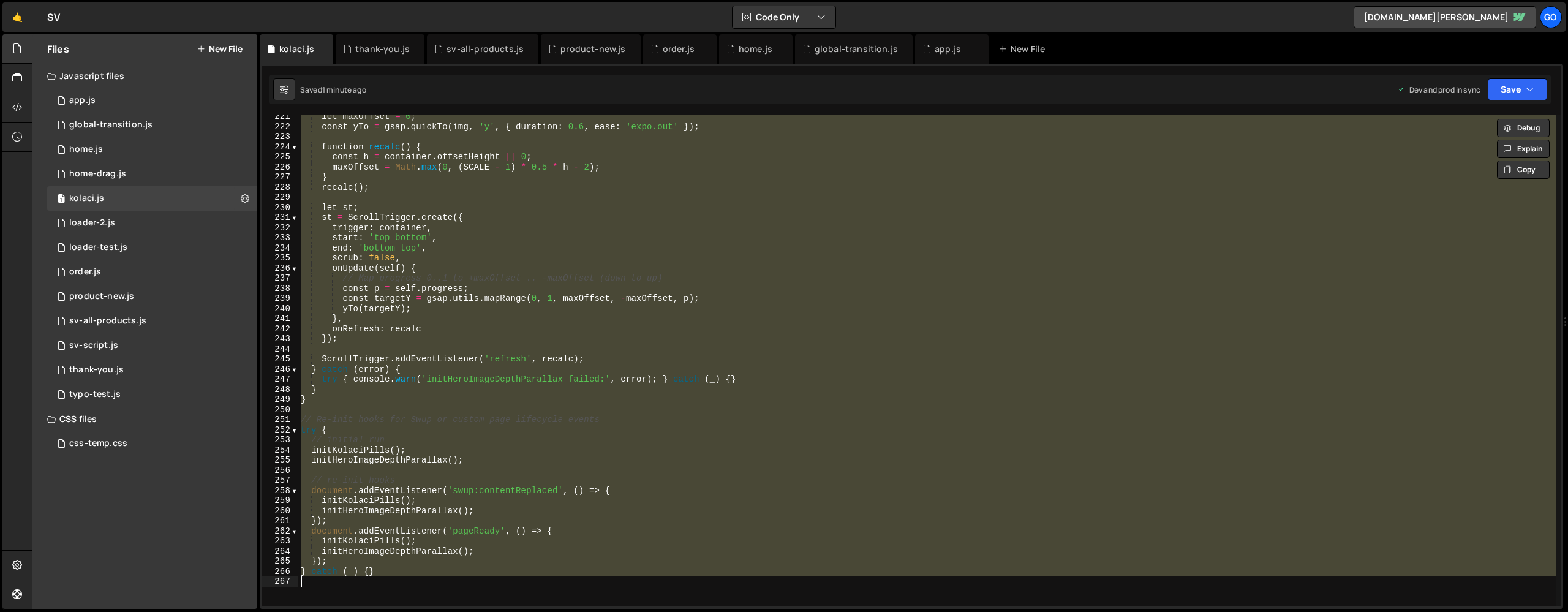
paste textarea
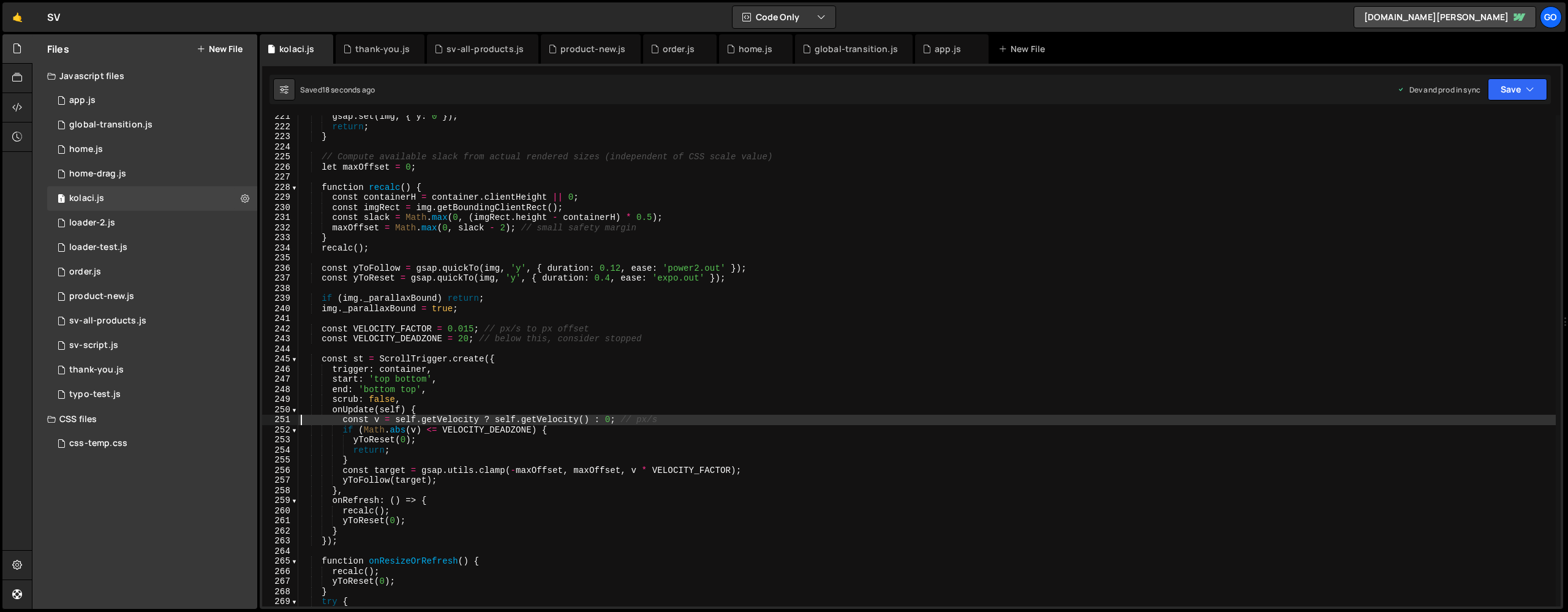
click at [487, 217] on div "gsap . set ( img , { y : 0 }) ; return ; } // Compute available slack from actu…" at bounding box center [927, 367] width 1258 height 511
type textarea "const slack = Math.max(0, (imgRect.height - containerH) * 0.5);"
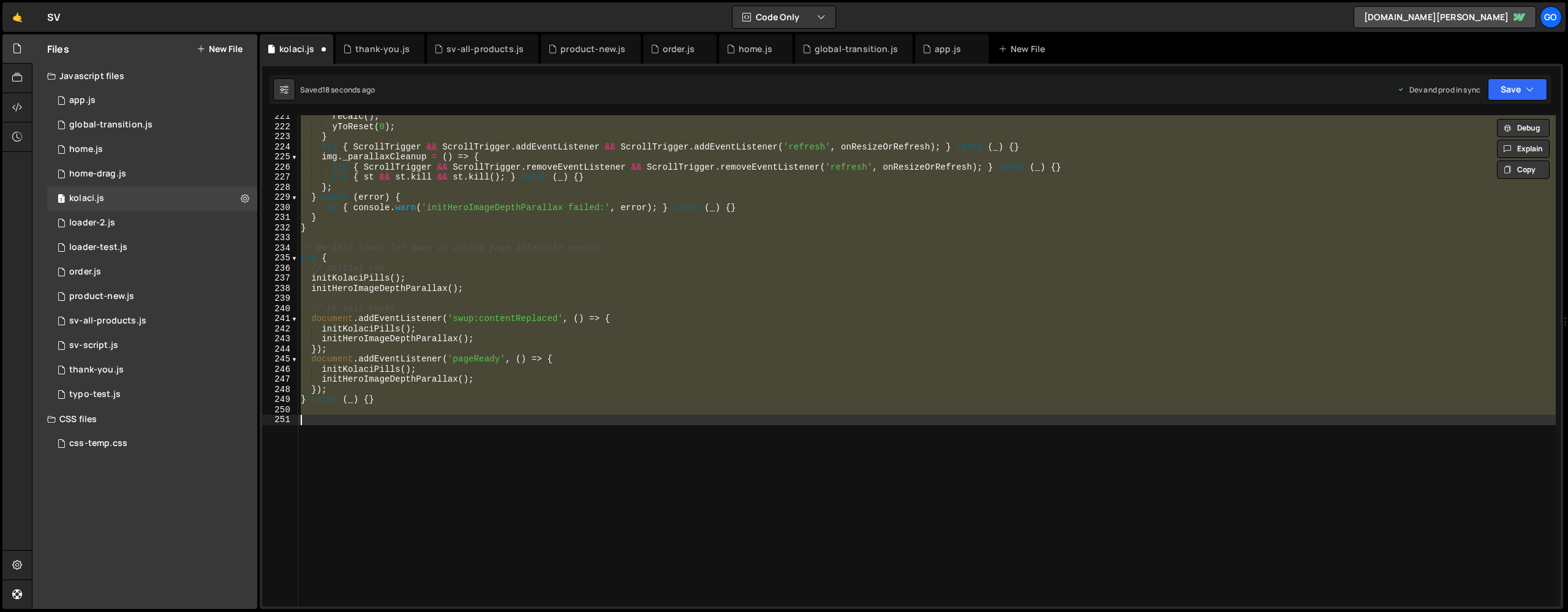
type textarea "} catch (_) {}"
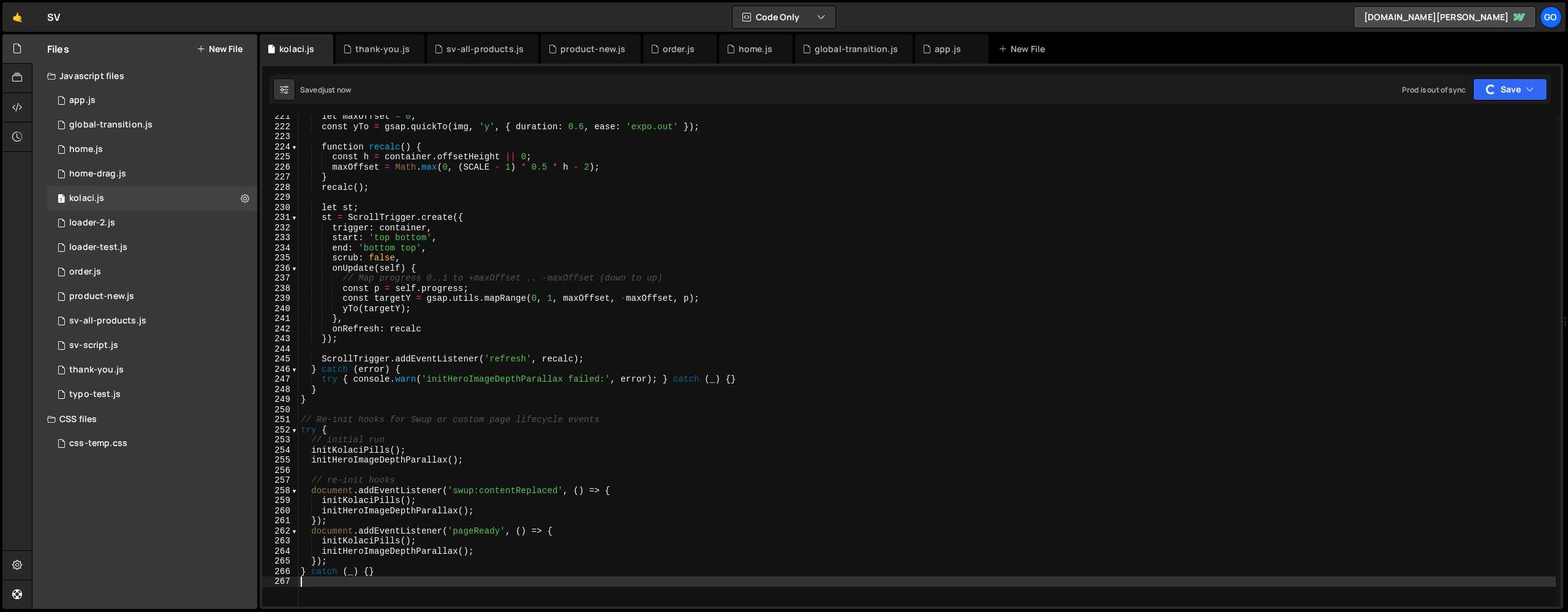
click at [526, 240] on div "let maxOffset = 0 ; const yTo = gsap . quickTo ( img , 'y' , { duration : 0.6 ,…" at bounding box center [927, 367] width 1258 height 511
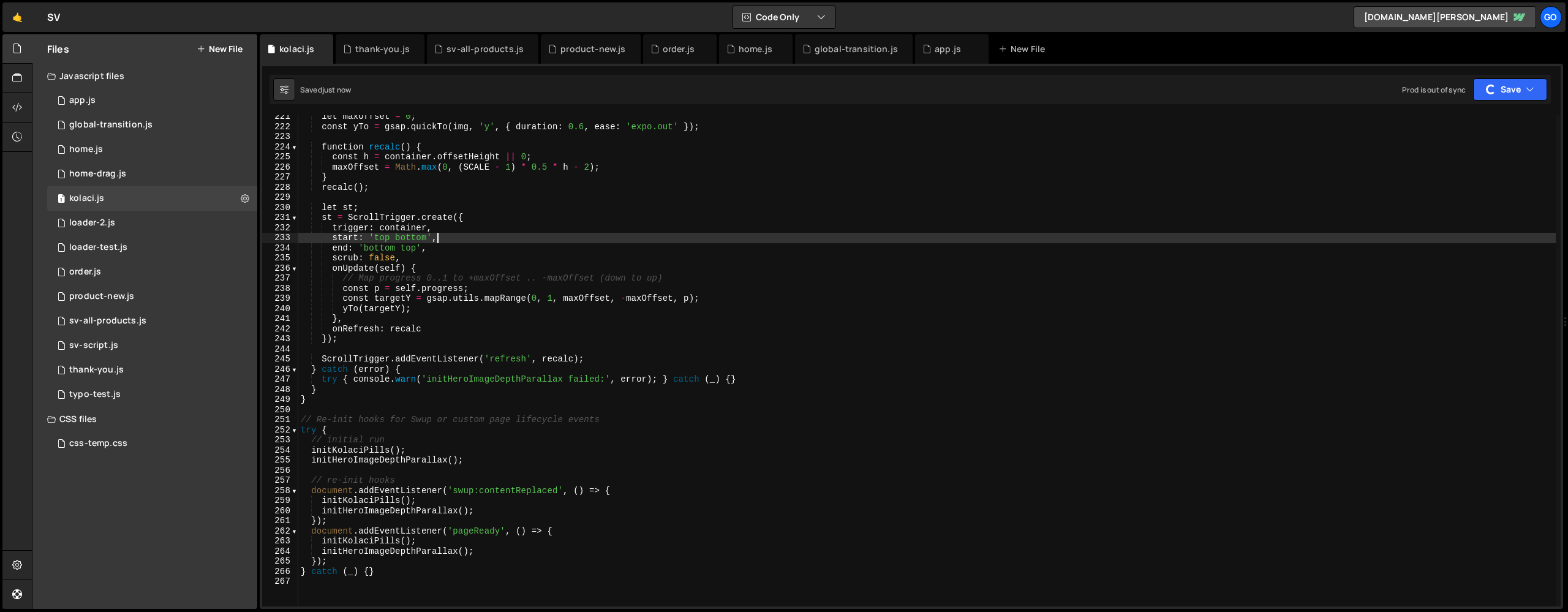
type textarea "} catch (_) {}"
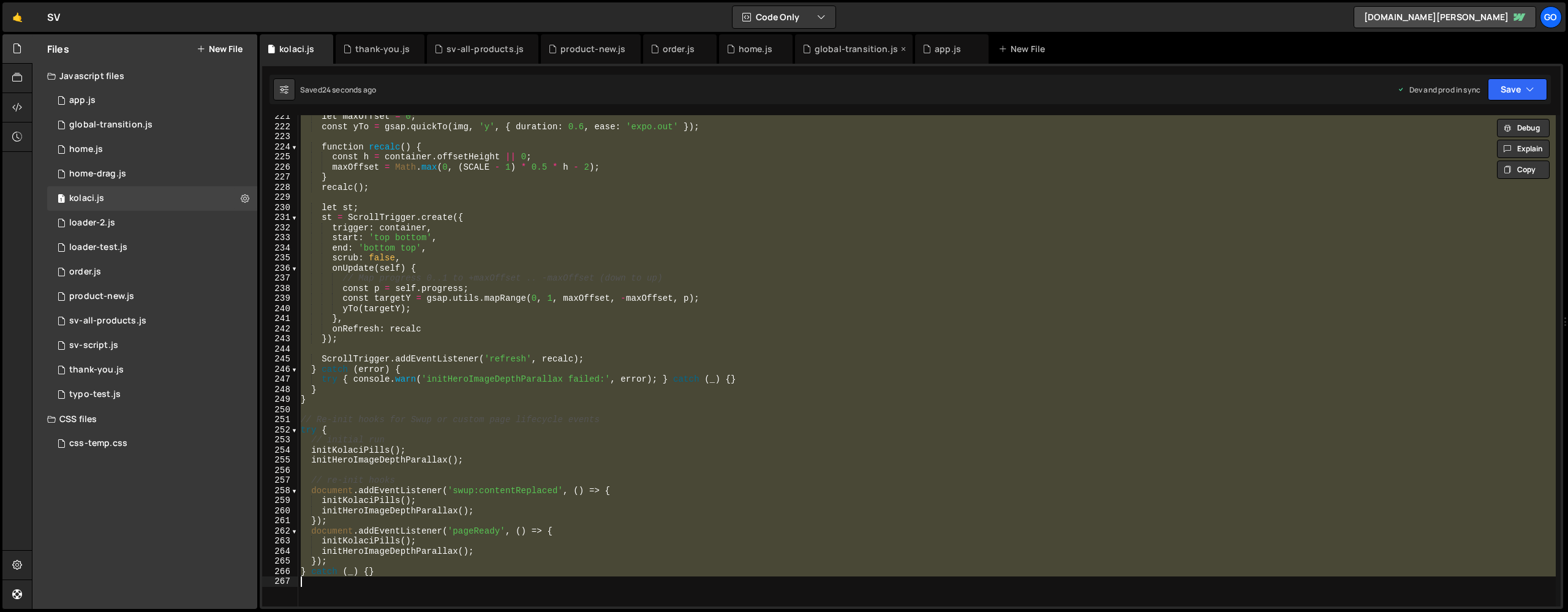
click at [854, 54] on div "global-transition.js" at bounding box center [857, 49] width 84 height 12
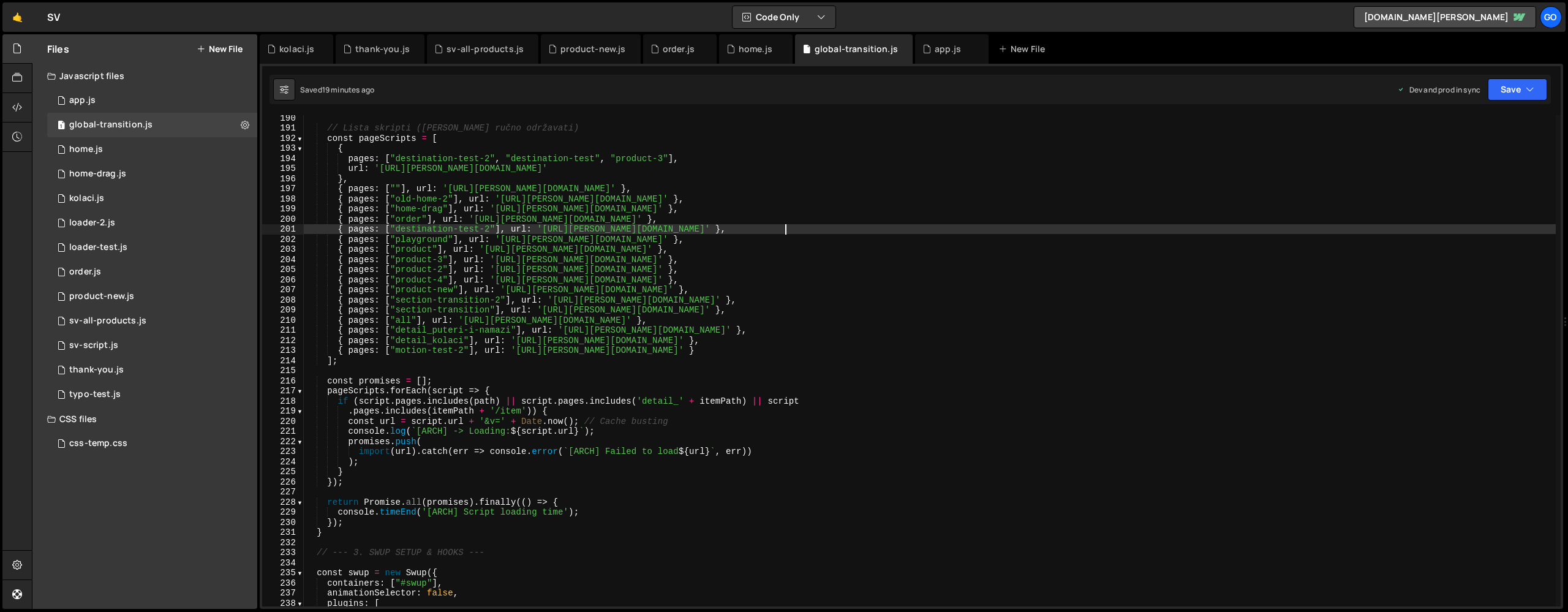
click at [784, 230] on div "// Lista skripti ([PERSON_NAME] ručno održavati) const pageScripts = [ { pages …" at bounding box center [930, 368] width 1252 height 511
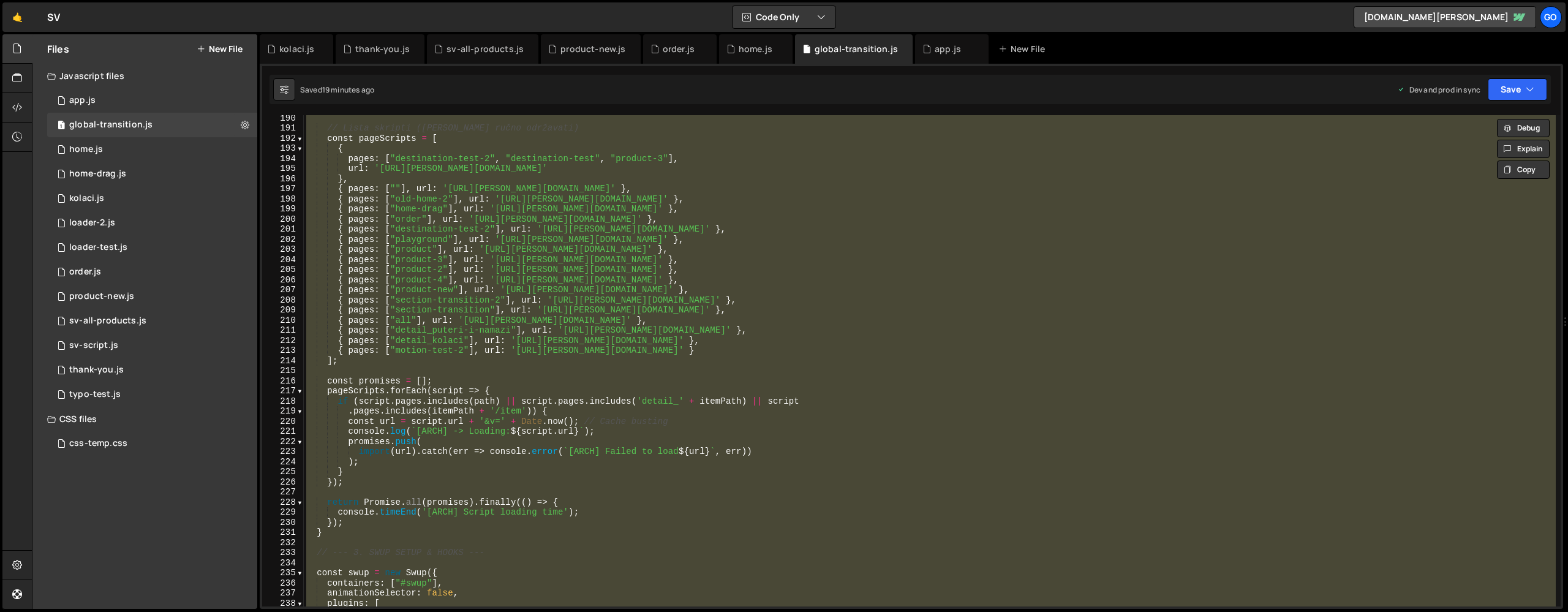
scroll to position [0, 1]
click at [460, 220] on div "// Lista skripti ([PERSON_NAME] ručno održavati) const pageScripts = [ { pages …" at bounding box center [930, 360] width 1252 height 491
type textarea "{ pages: ["order"], url: '[URL][PERSON_NAME][DOMAIN_NAME]' },"
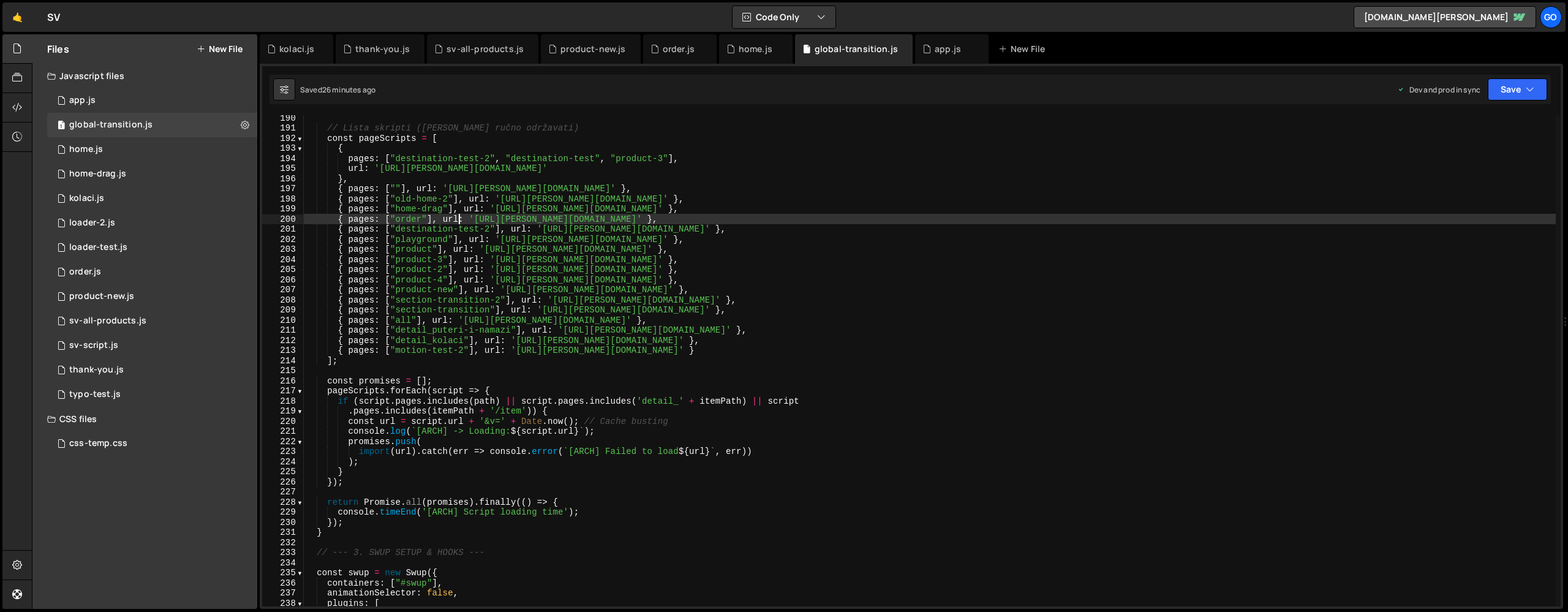
drag, startPoint x: 283, startPoint y: 49, endPoint x: 321, endPoint y: 70, distance: 43.4
click at [283, 49] on div "kolaci.js" at bounding box center [297, 49] width 35 height 12
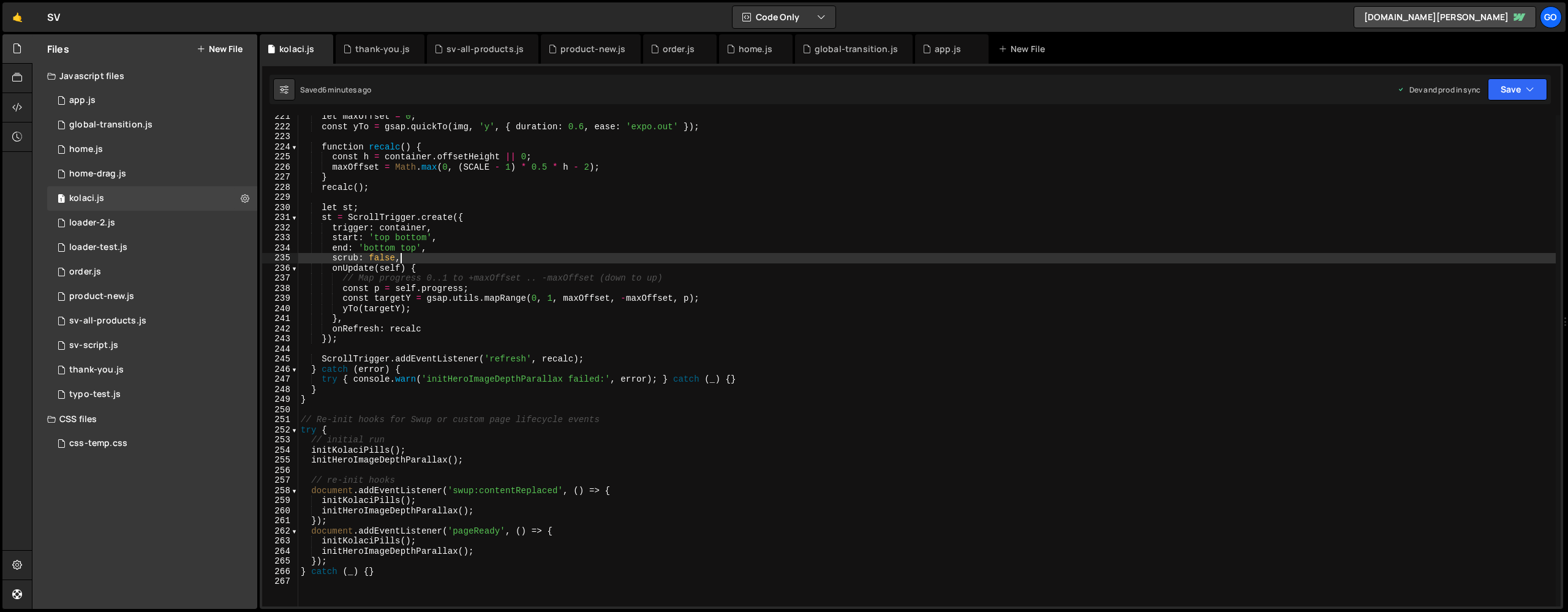
click at [546, 258] on div "let maxOffset = 0 ; const yTo = gsap . quickTo ( img , 'y' , { duration : 0.6 ,…" at bounding box center [927, 367] width 1258 height 511
type textarea "} catch (_) {}"
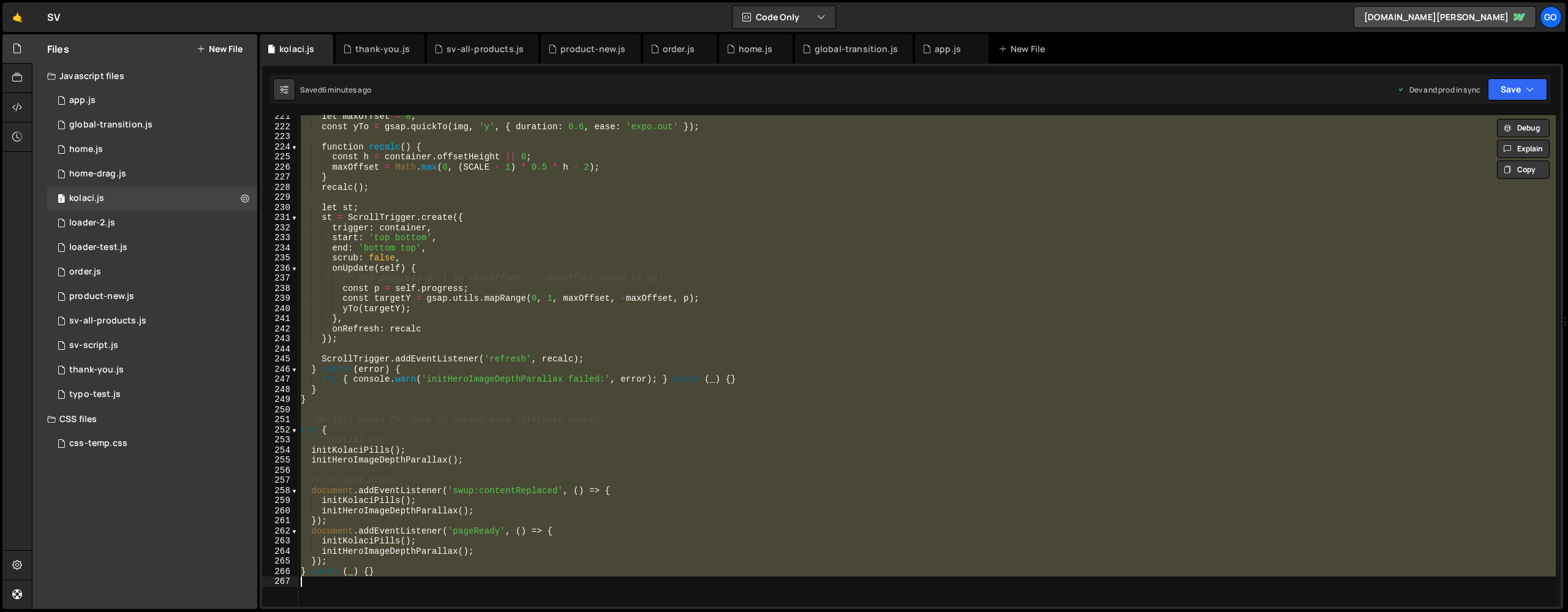
paste textarea
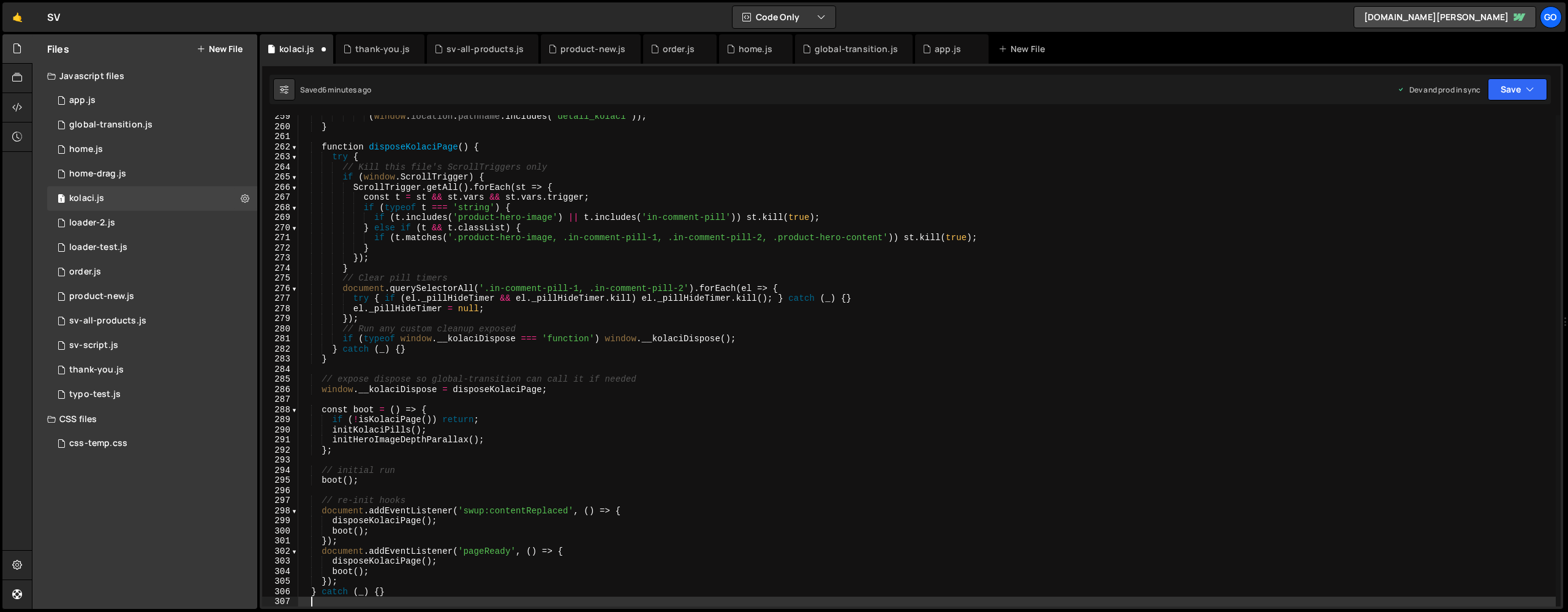
scroll to position [2611, 0]
type textarea "if (!isKolaciPage()) return;"
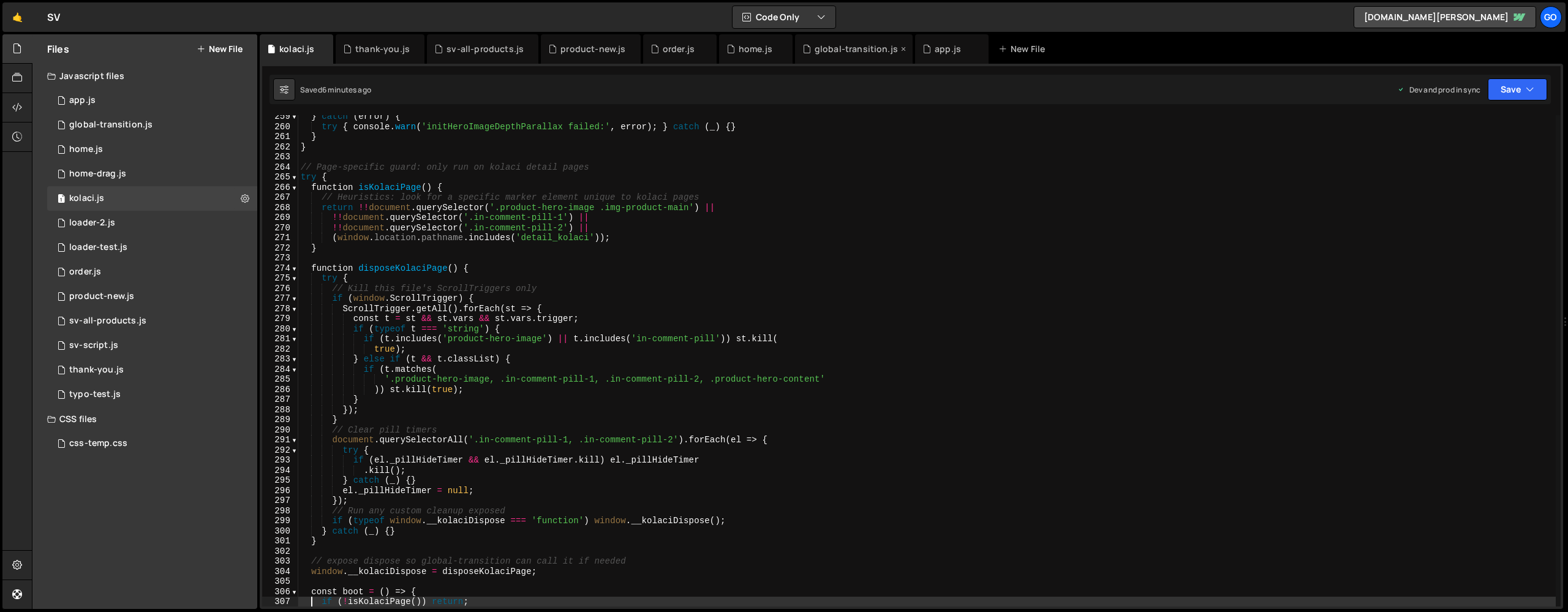
click at [823, 51] on div "global-transition.js" at bounding box center [857, 49] width 84 height 12
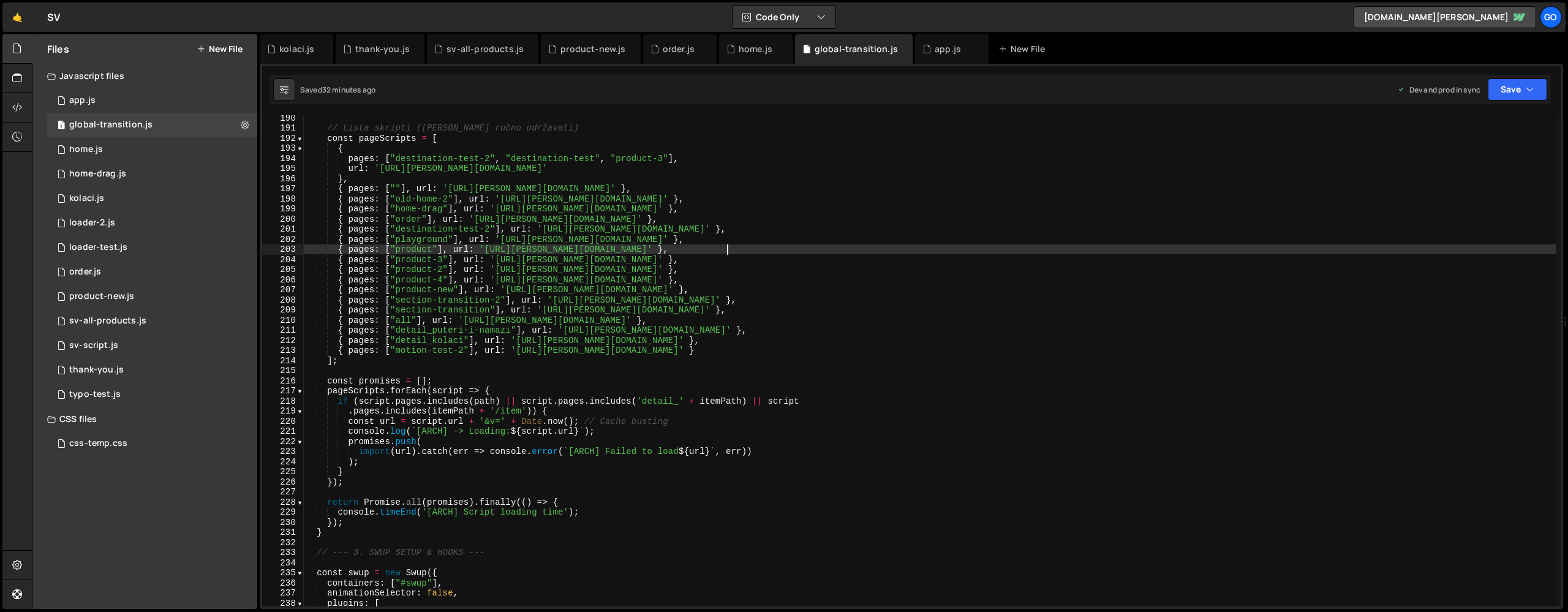
click at [742, 247] on div "// Lista skripti ([PERSON_NAME] ručno održavati) const pageScripts = [ { pages …" at bounding box center [930, 368] width 1252 height 511
type textarea "})();"
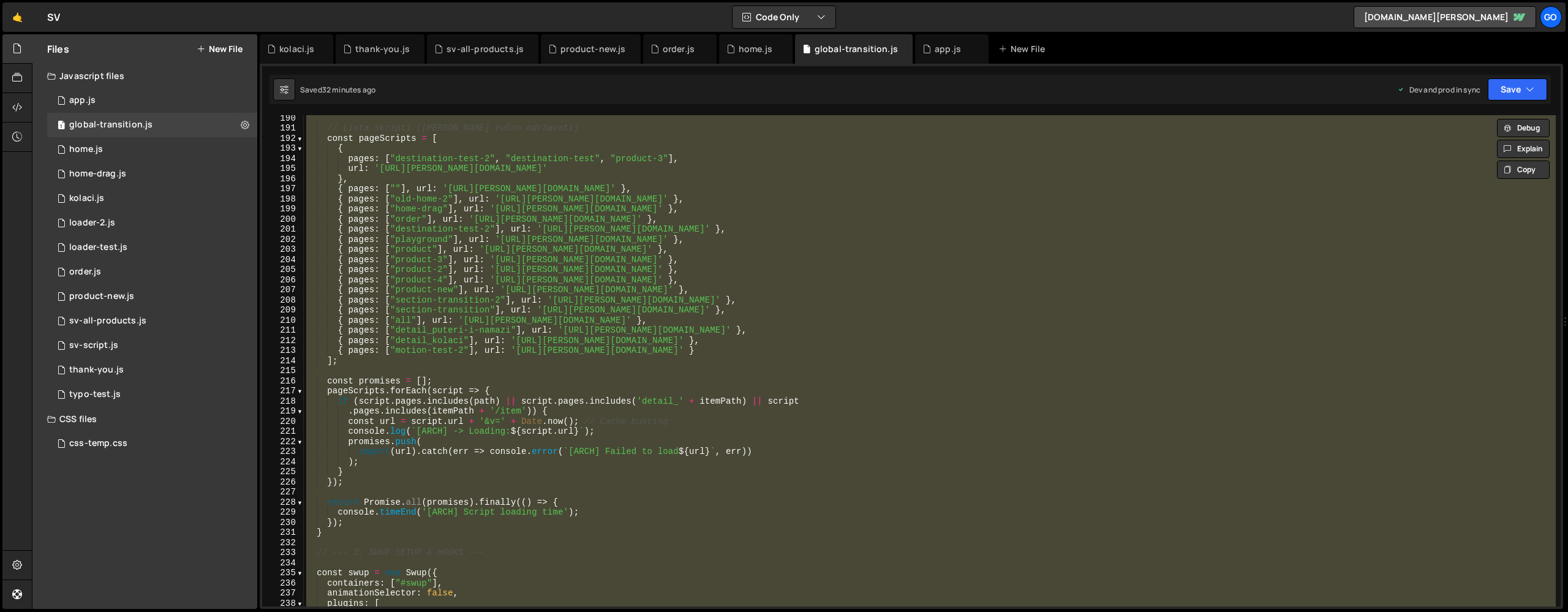
paste textarea
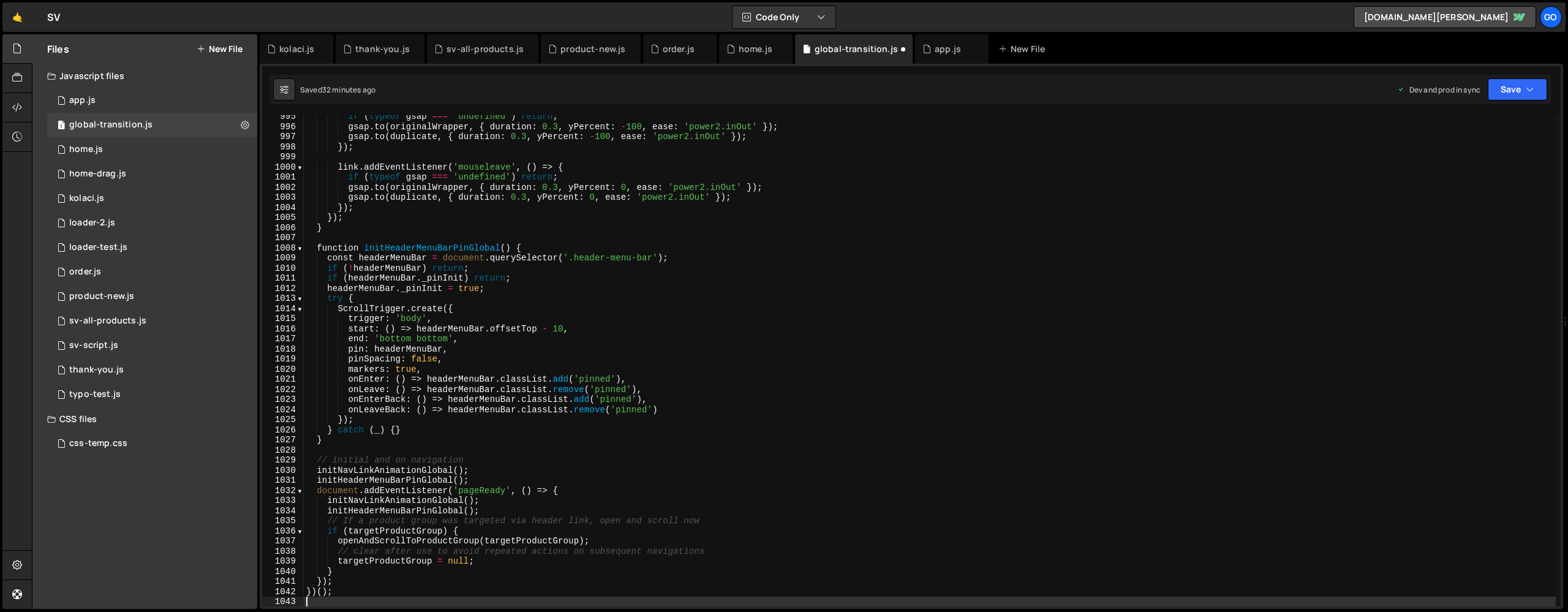
scroll to position [10050, 0]
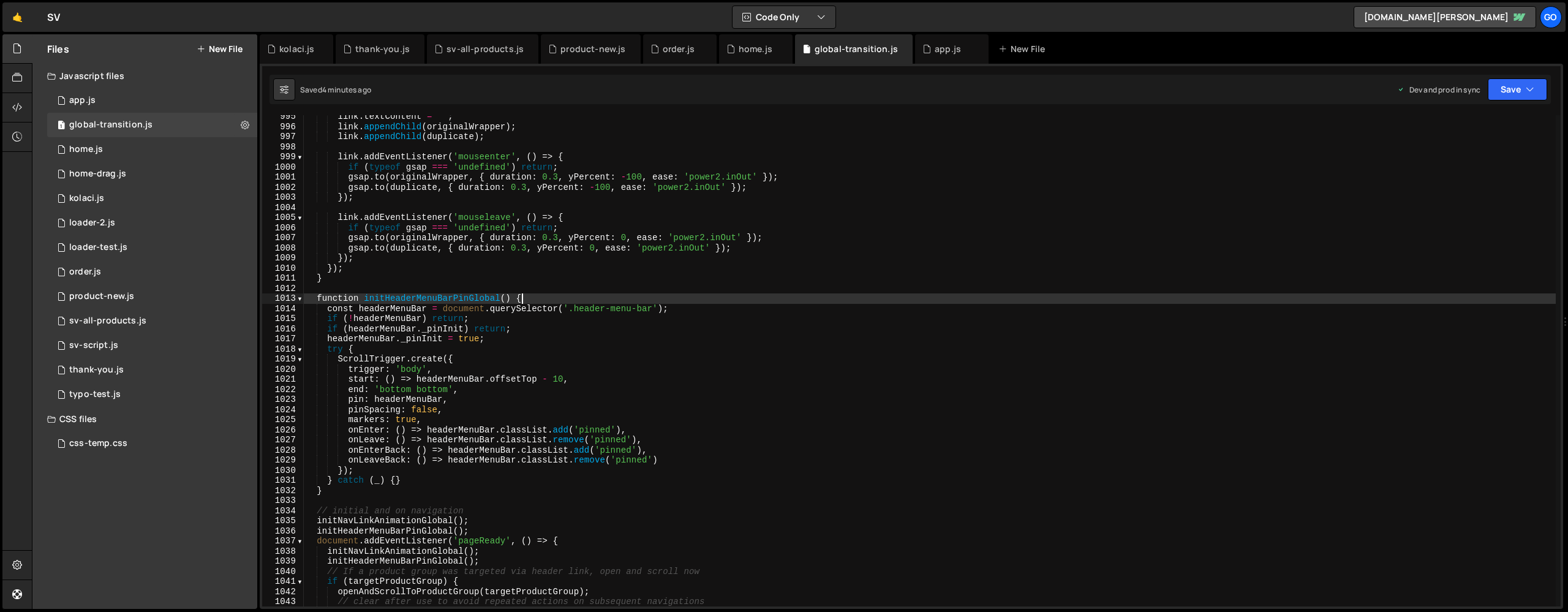
click at [578, 301] on div "link . textContent = '' ; link . appendChild ( originalWrapper ) ; link . appen…" at bounding box center [930, 367] width 1252 height 511
type textarea "})();"
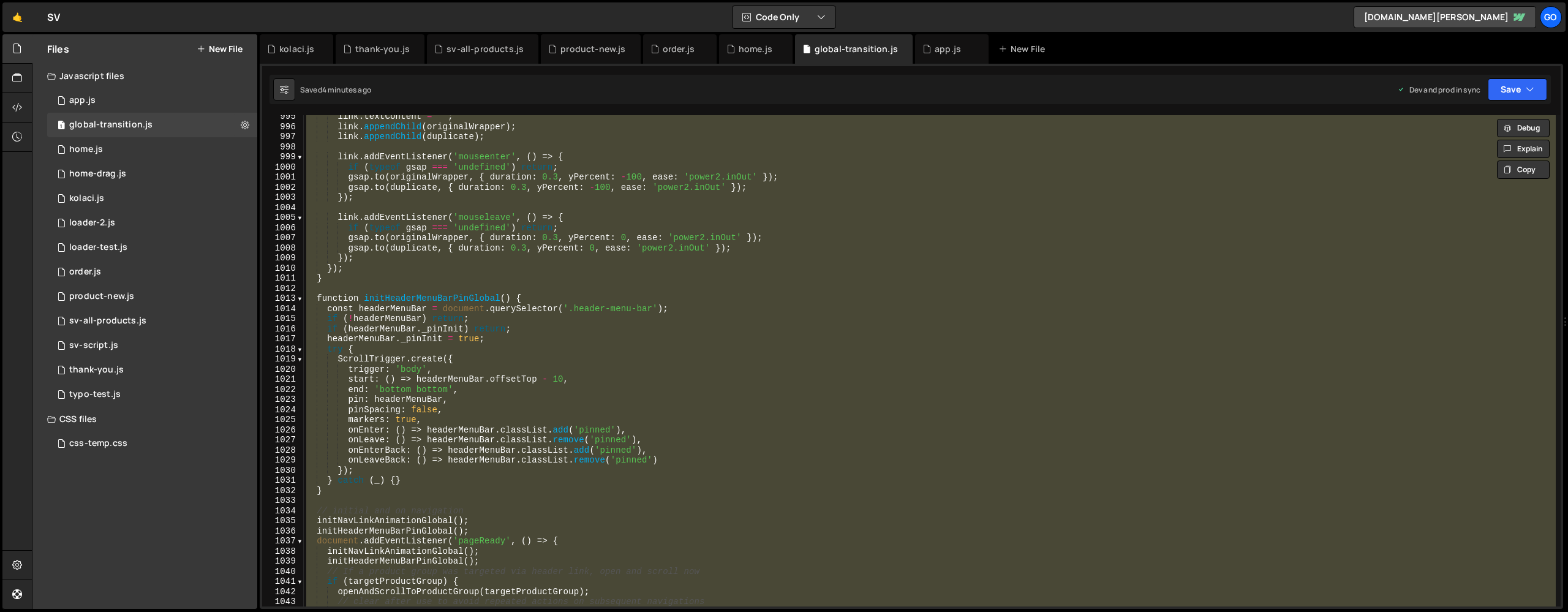
paste textarea
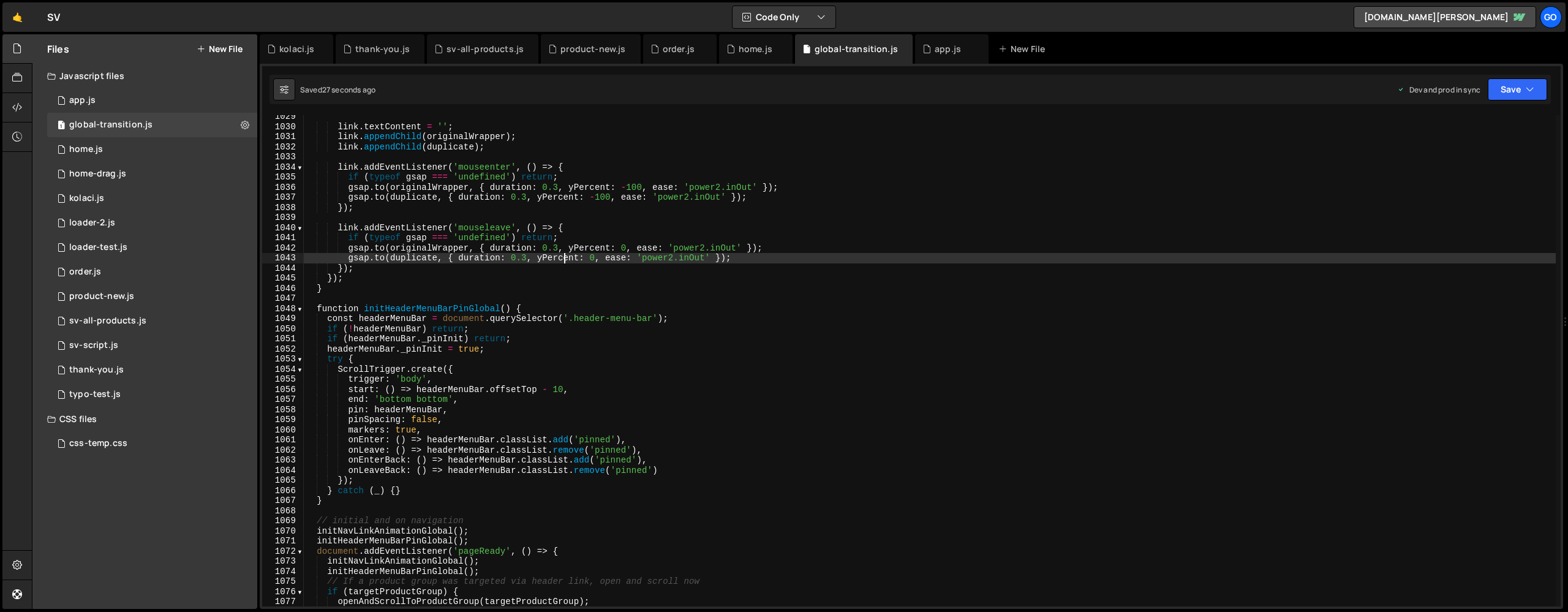
click at [566, 256] on div "link . textContent = '' ; link . appendChild ( originalWrapper ) ; link . appen…" at bounding box center [930, 367] width 1252 height 511
type textarea "})();"
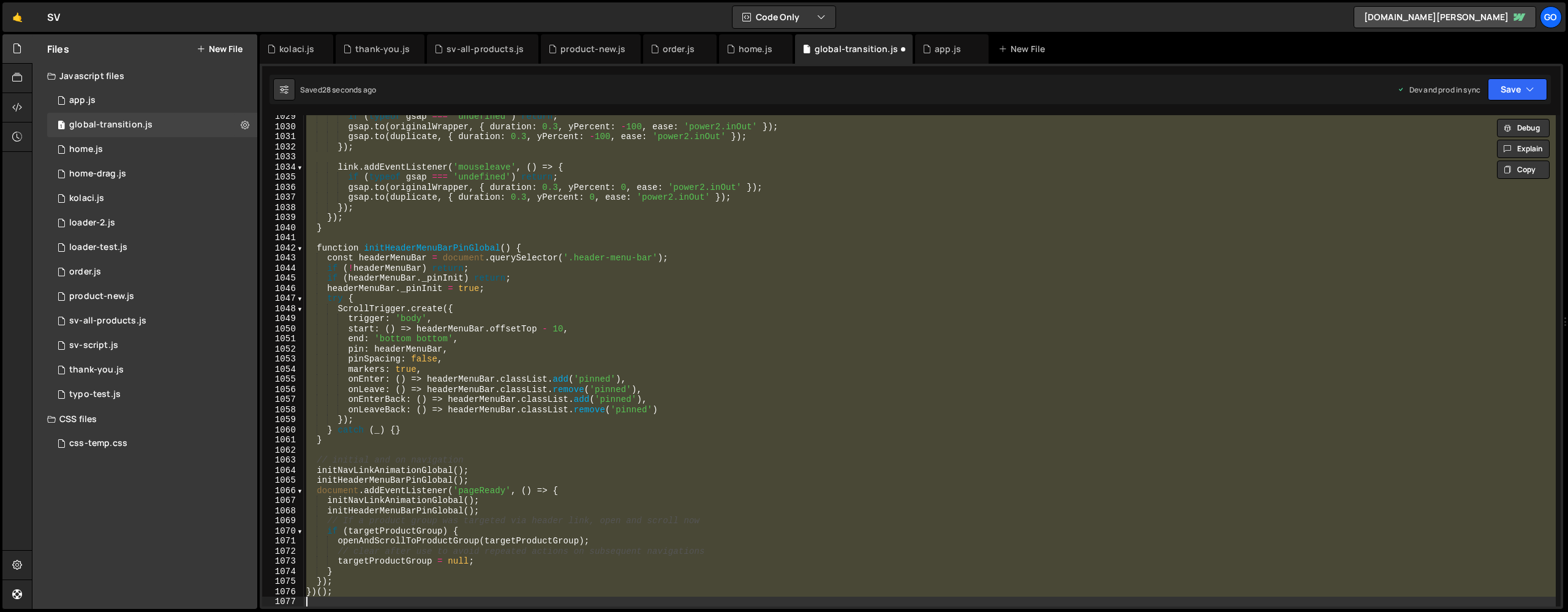
scroll to position [10342, 0]
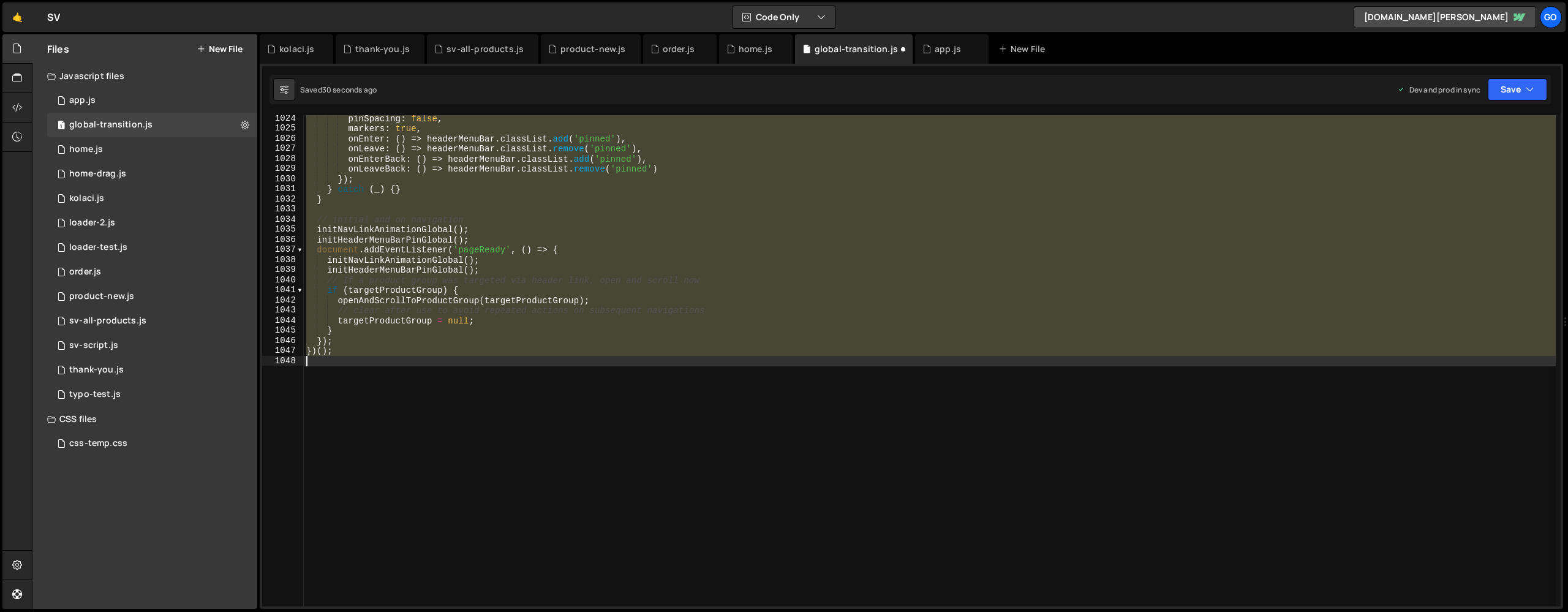
click at [686, 408] on div "pinSpacing : false , markers : true , onEnter : ( ) => headerMenuBar . classLis…" at bounding box center [930, 360] width 1252 height 491
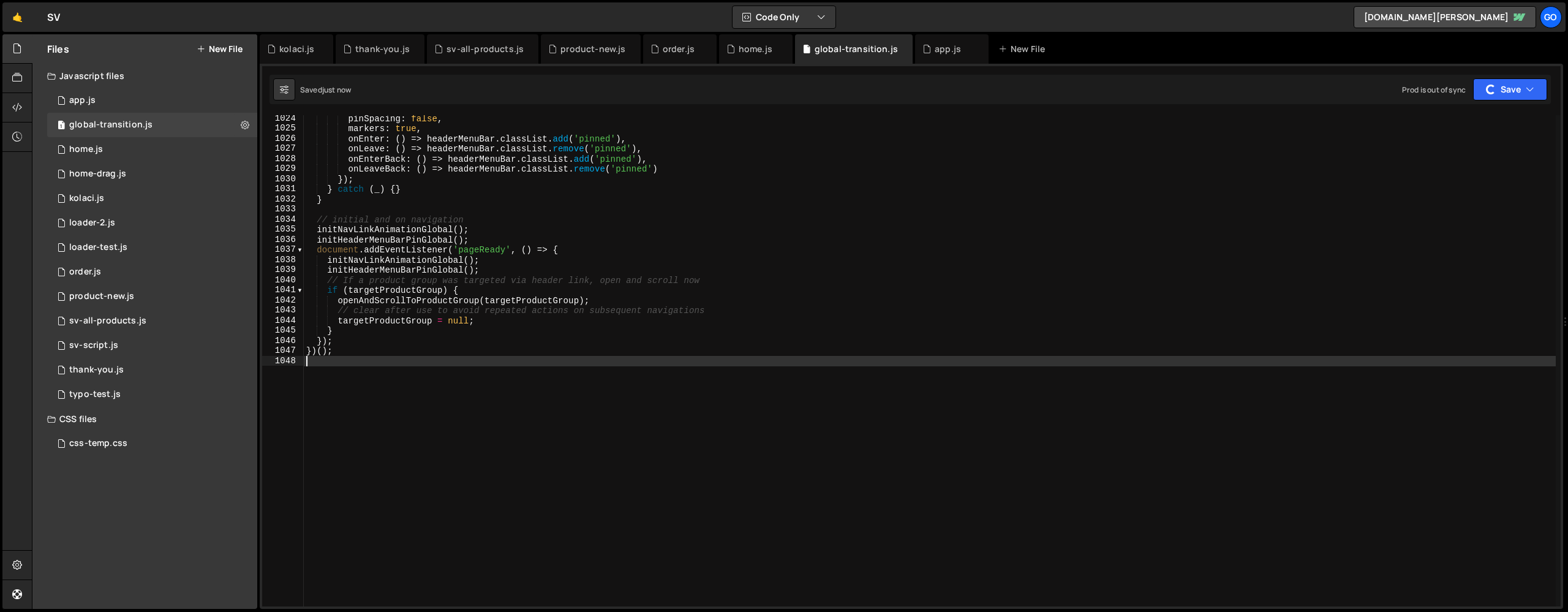
click at [684, 403] on div "pinSpacing : false , markers : true , onEnter : ( ) => headerMenuBar . classLis…" at bounding box center [930, 369] width 1252 height 511
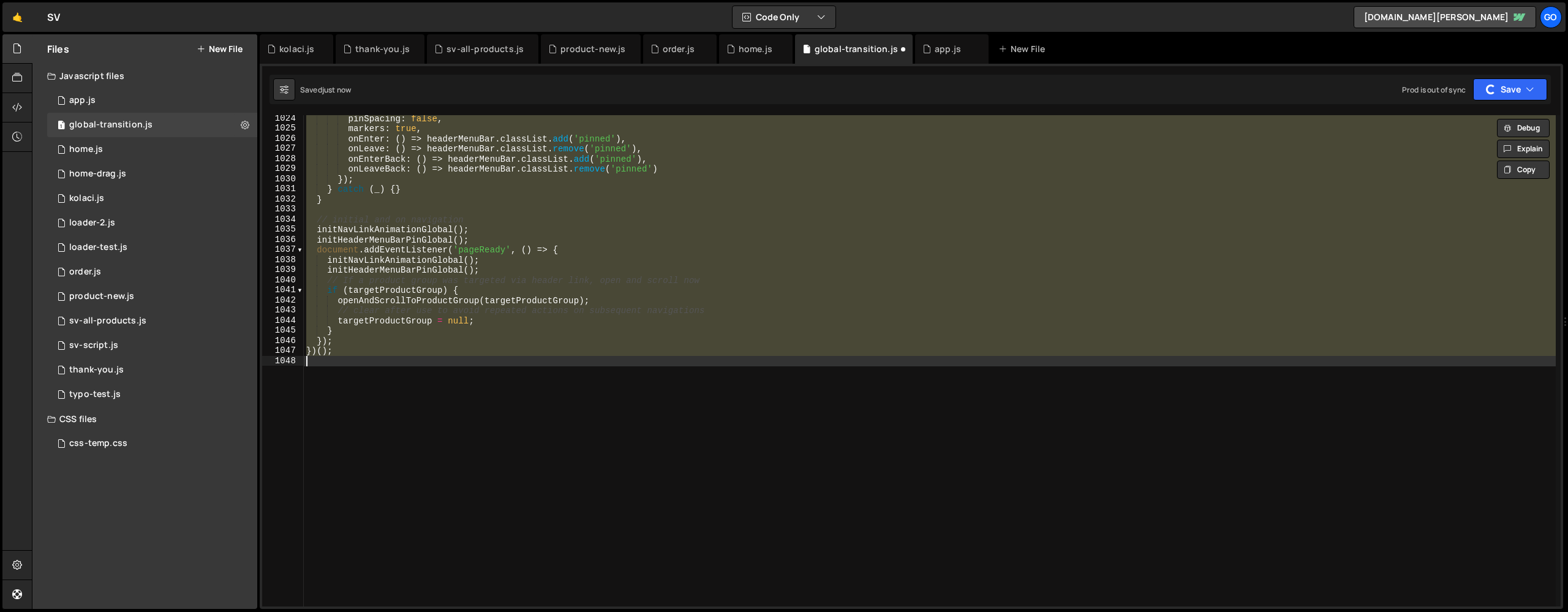
scroll to position [10291, 0]
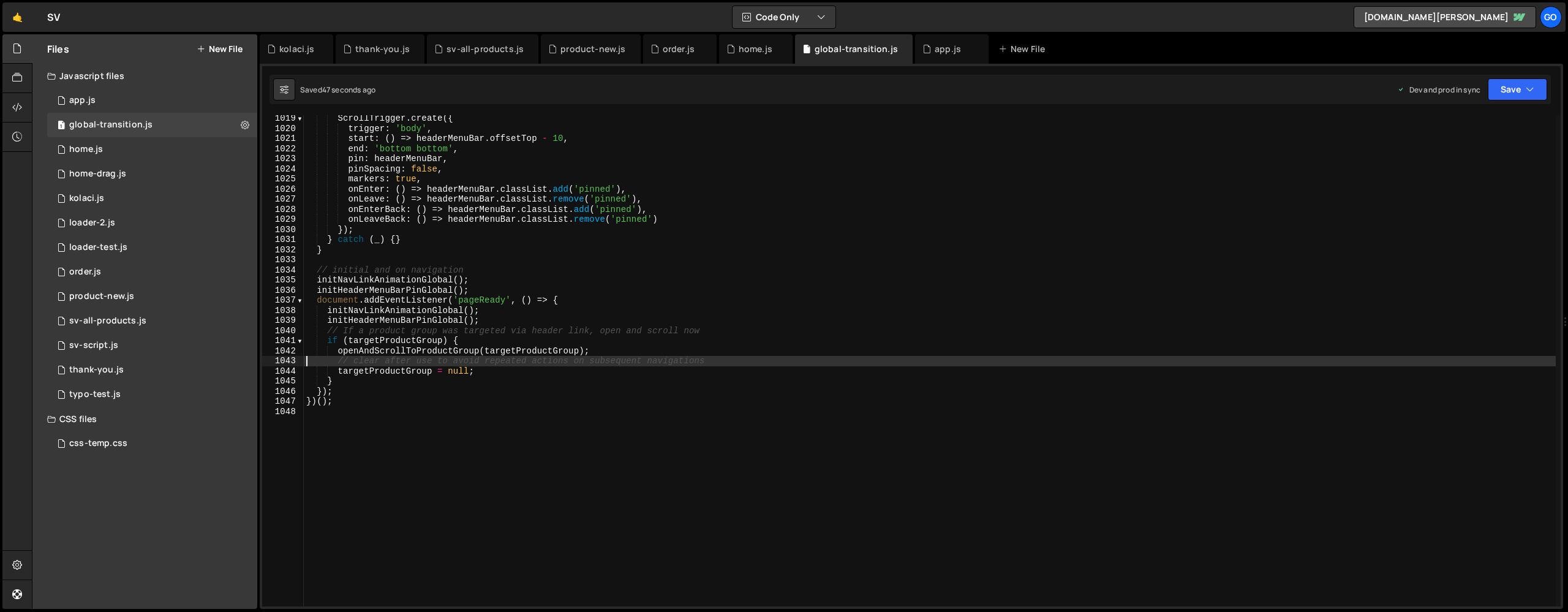
click at [557, 213] on div "ScrollTrigger . create ({ trigger : 'body' , start : ( ) => headerMenuBar . off…" at bounding box center [930, 369] width 1252 height 511
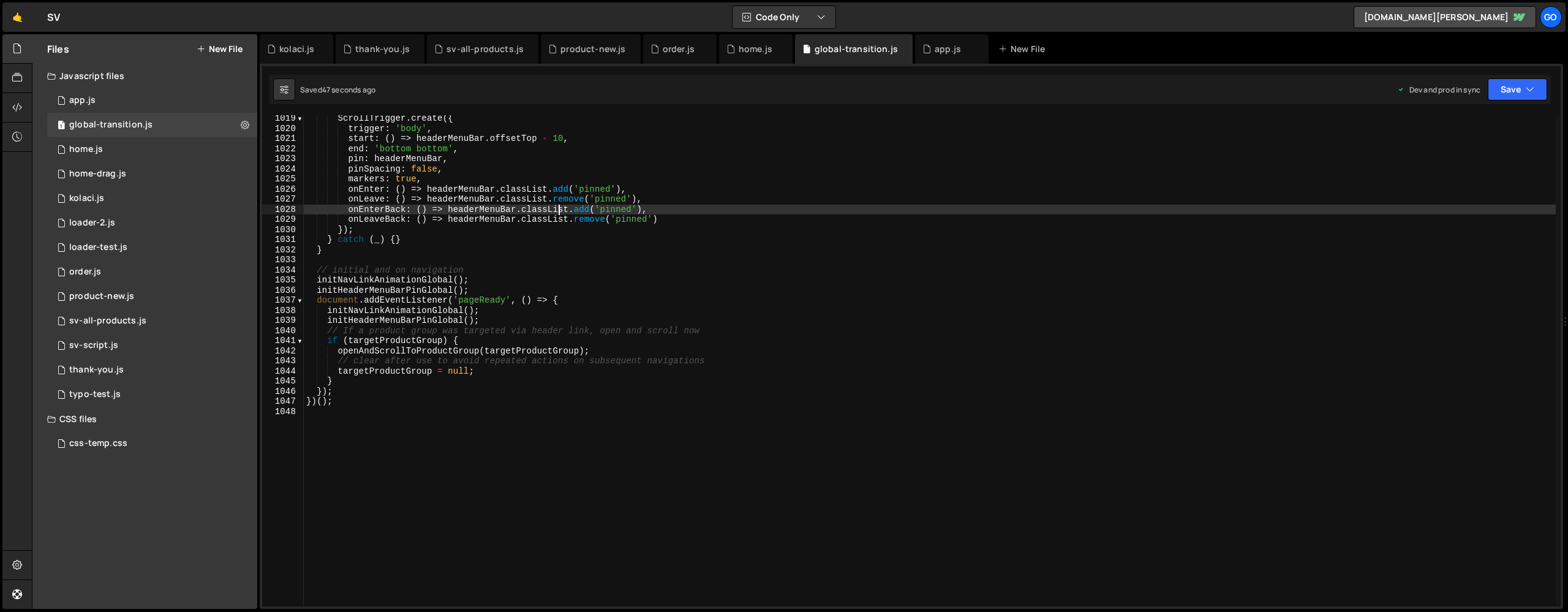
type textarea "})();"
